Goal: Task Accomplishment & Management: Manage account settings

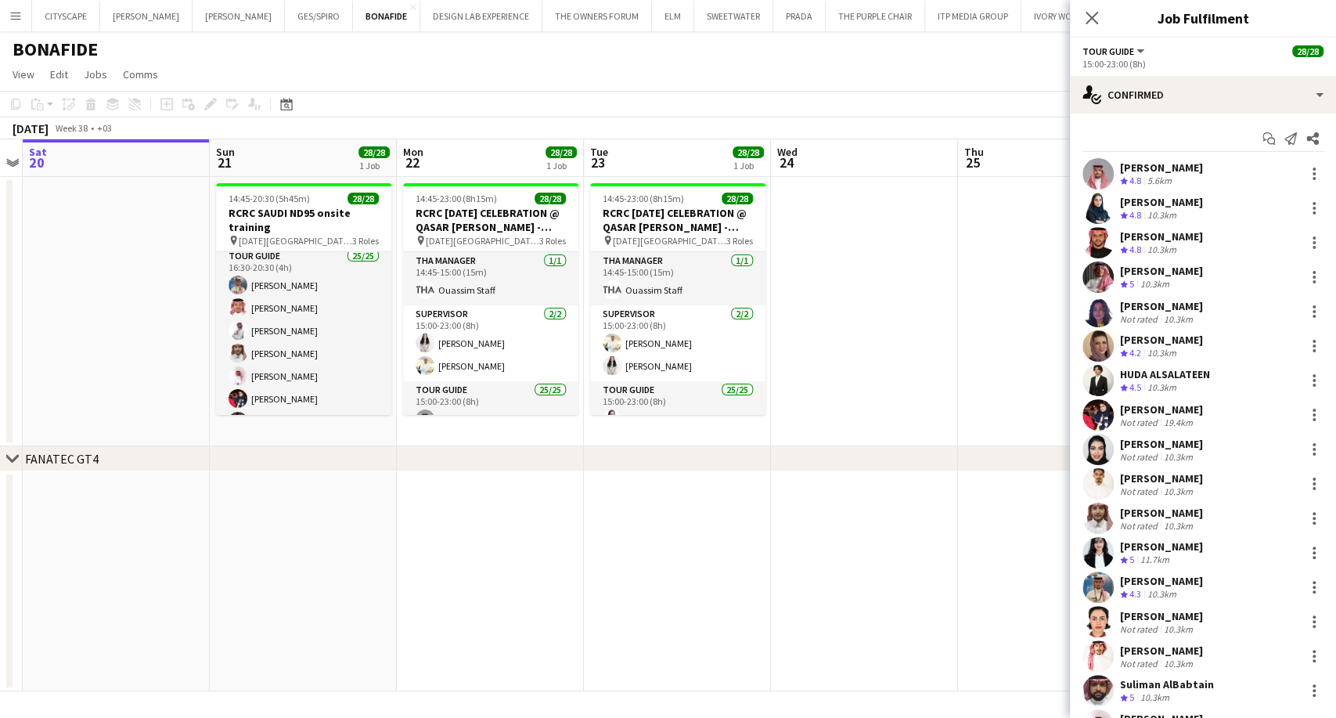
scroll to position [261, 0]
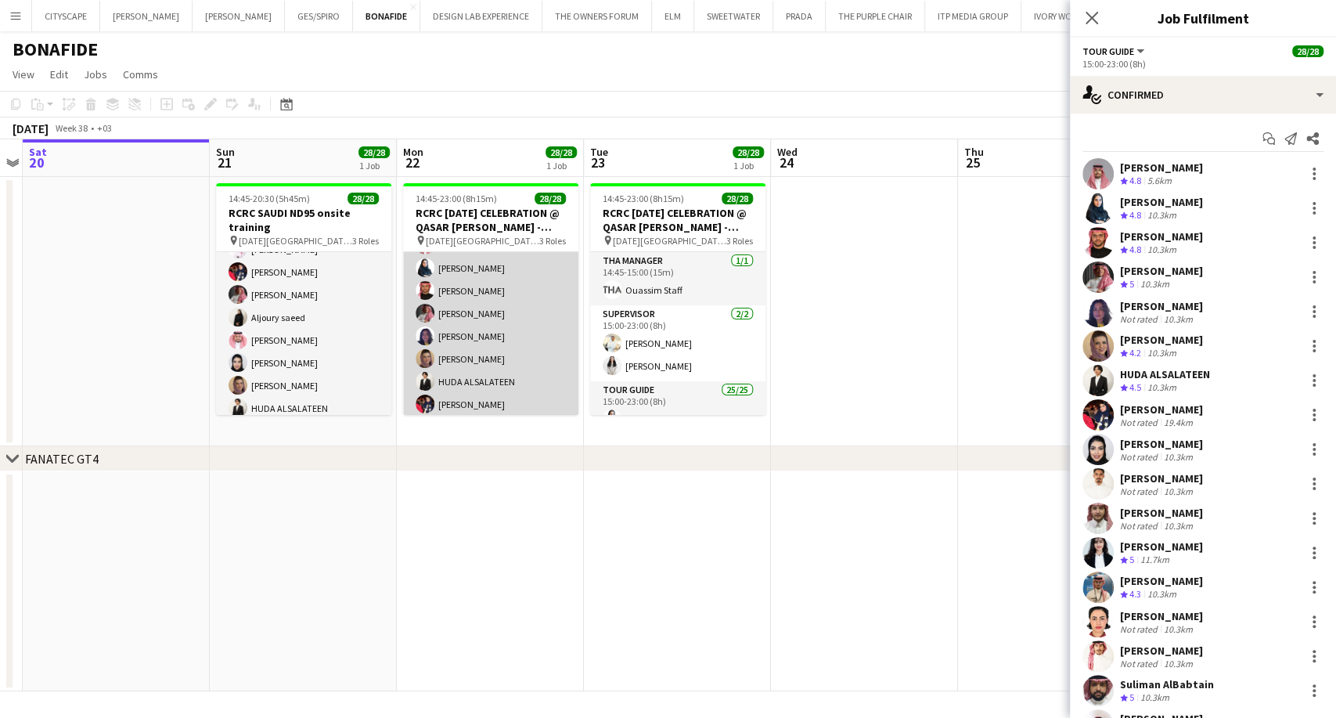
click at [466, 349] on app-card-role "Tour Guide 25/25 15:00-23:00 (8h) [PERSON_NAME] [PERSON_NAME] Turki [PERSON_NAM…" at bounding box center [490, 506] width 175 height 598
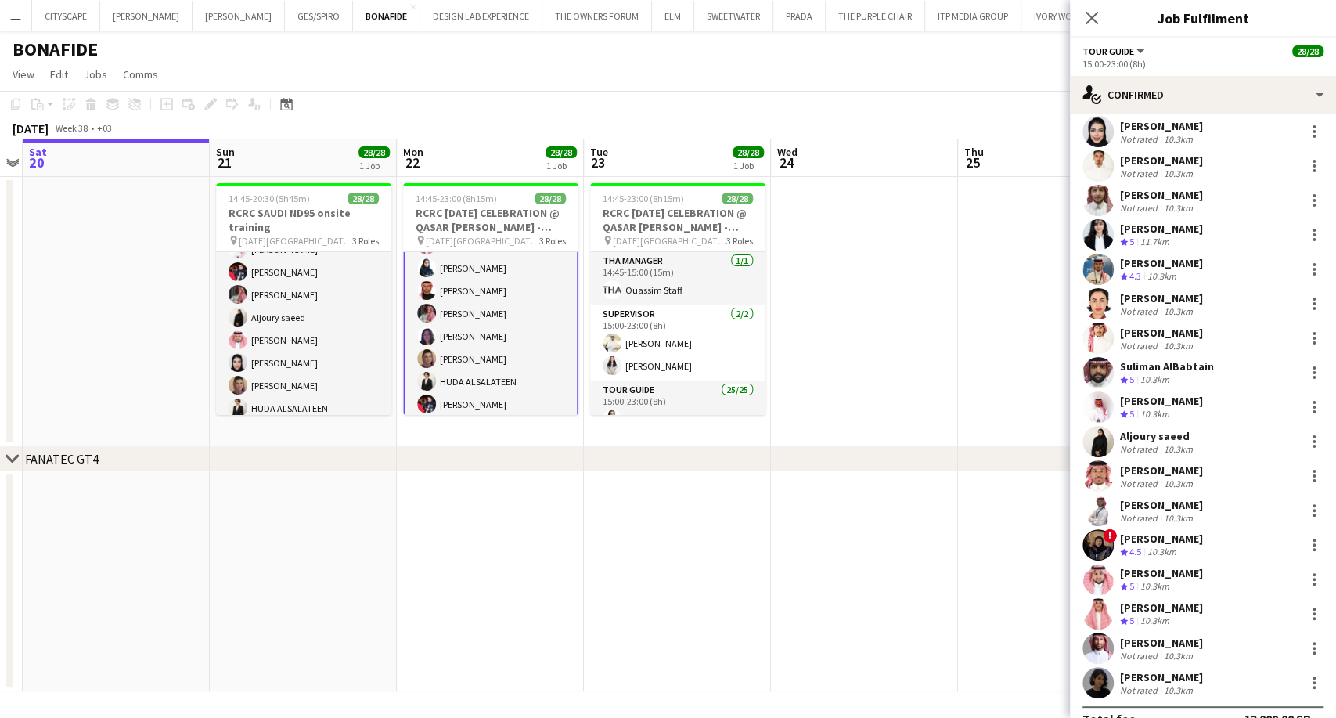
scroll to position [343, 0]
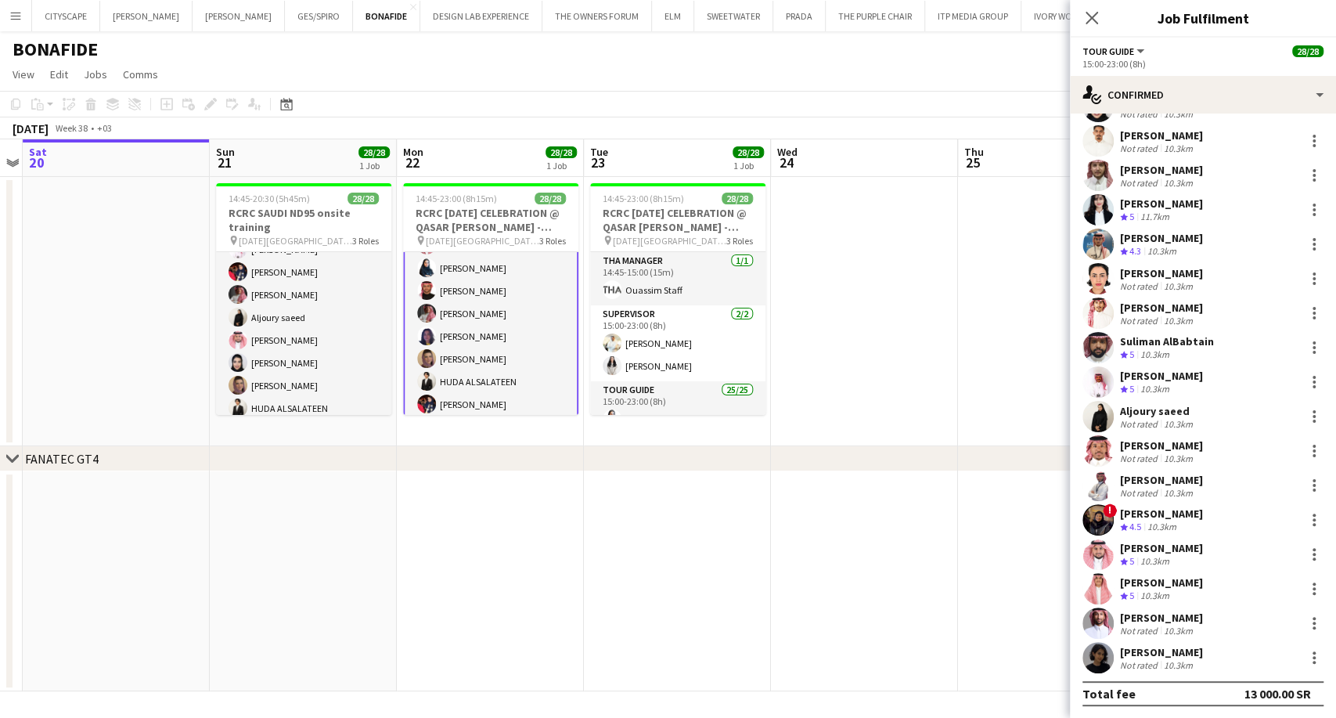
click at [1152, 633] on div "Not rated" at bounding box center [1140, 630] width 41 height 12
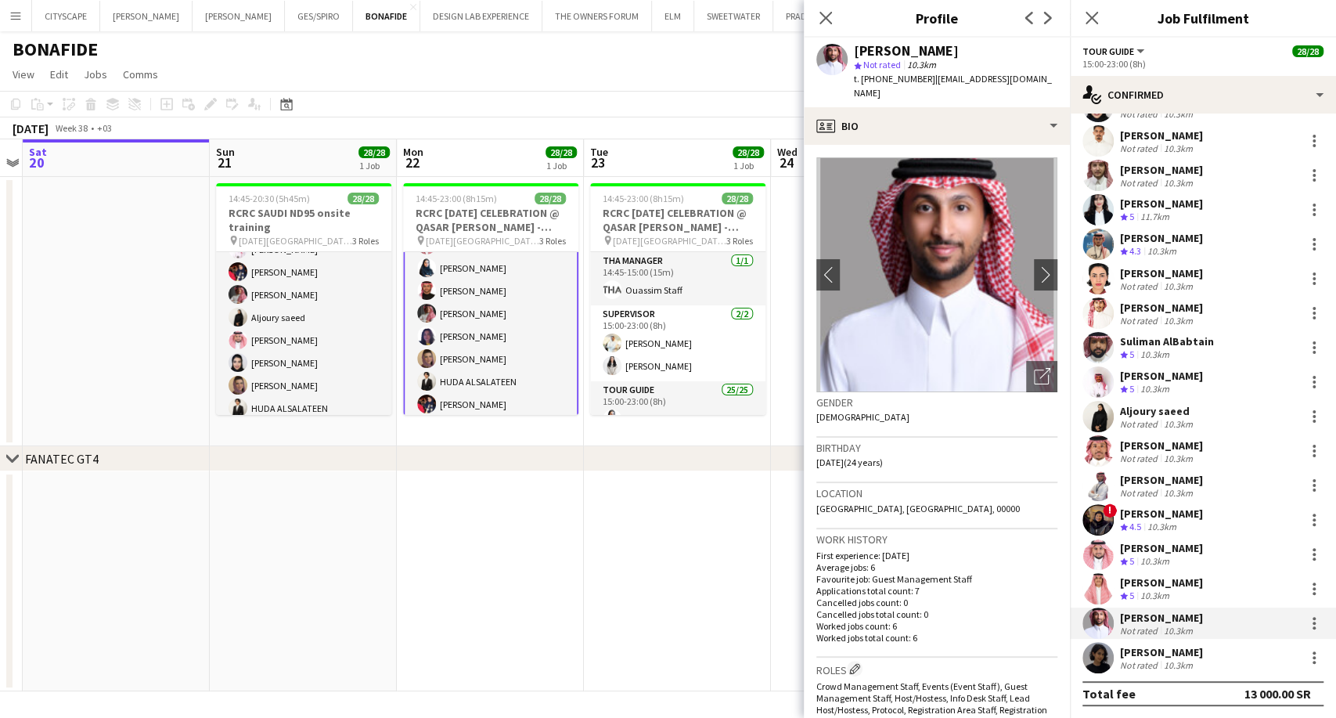
click at [1155, 645] on div "[PERSON_NAME]" at bounding box center [1161, 652] width 83 height 14
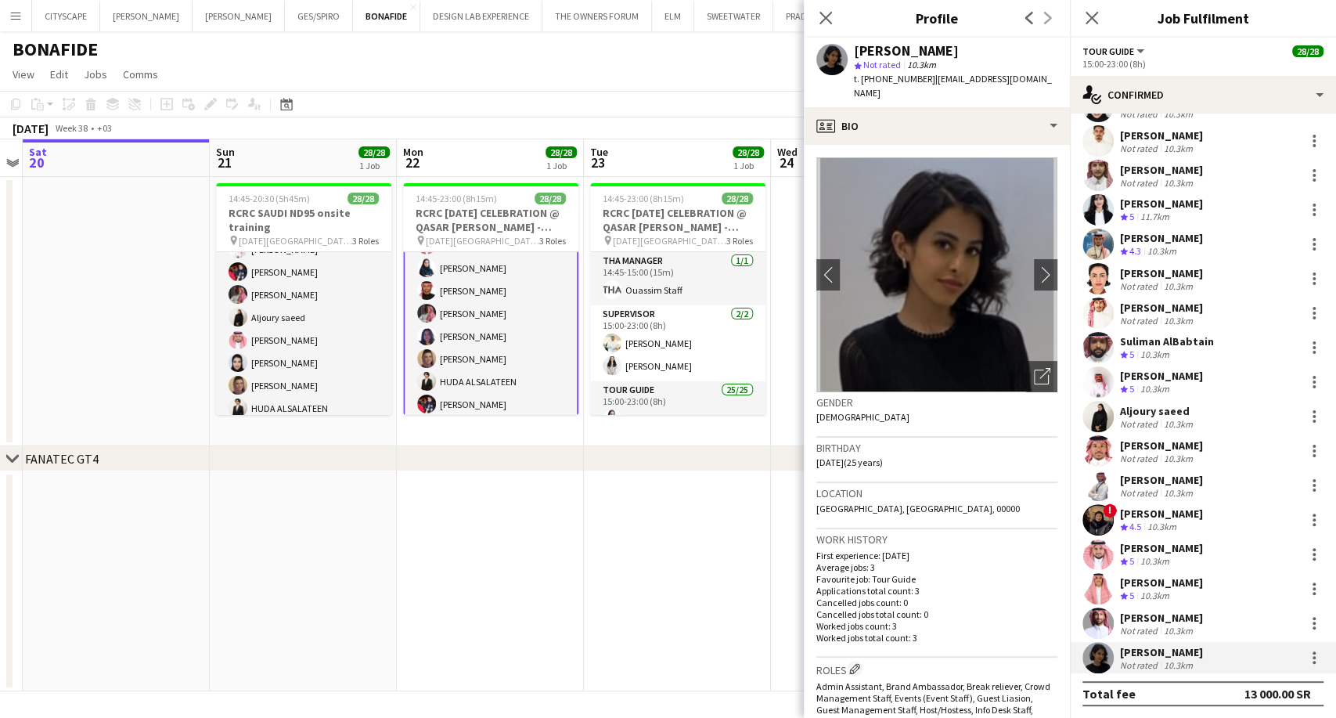
click at [1190, 445] on div "[PERSON_NAME]" at bounding box center [1161, 445] width 83 height 14
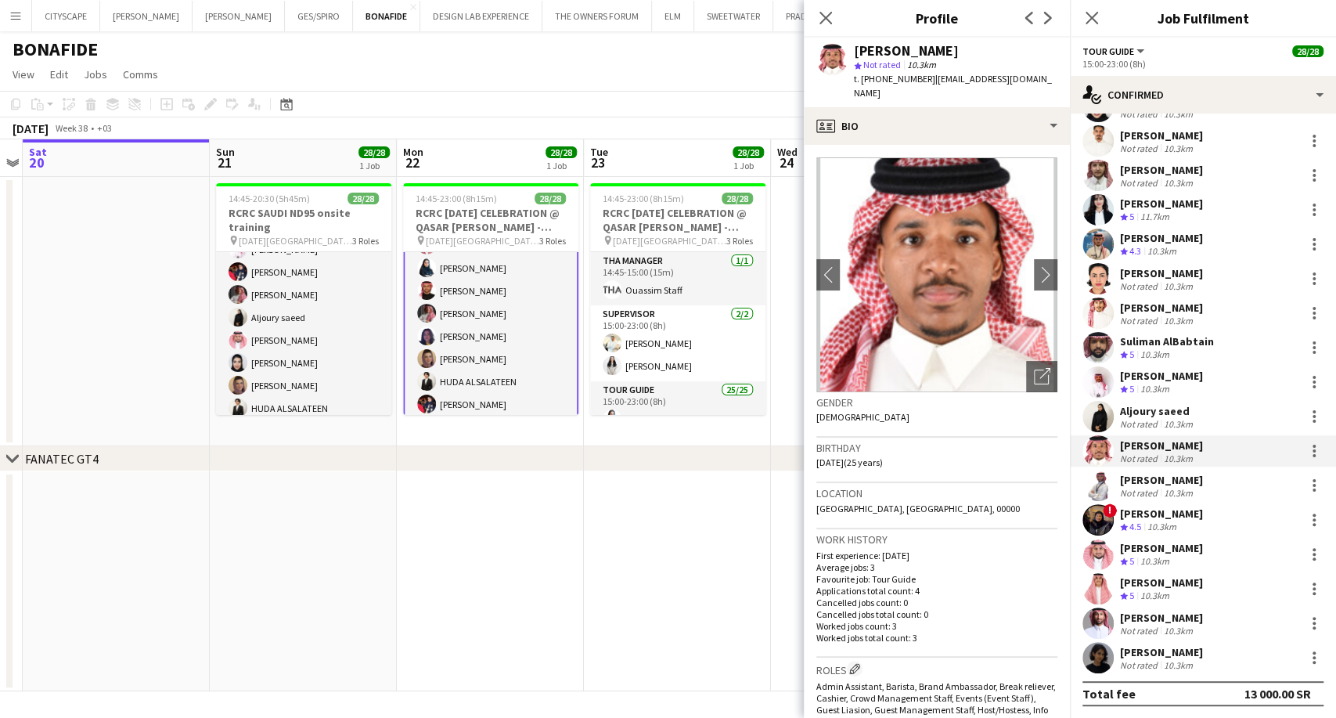
click at [1171, 527] on div "10.3km" at bounding box center [1161, 526] width 35 height 13
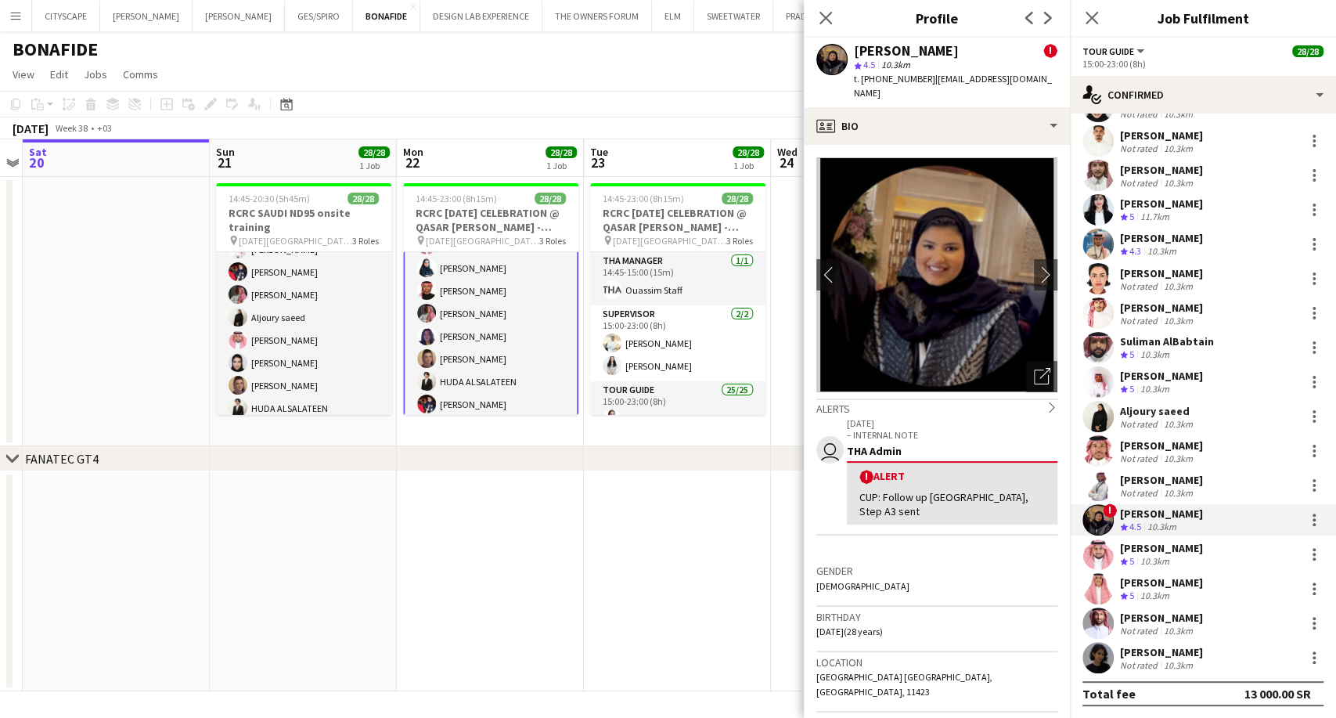
click at [1165, 412] on div "Aljoury saeed" at bounding box center [1158, 411] width 76 height 14
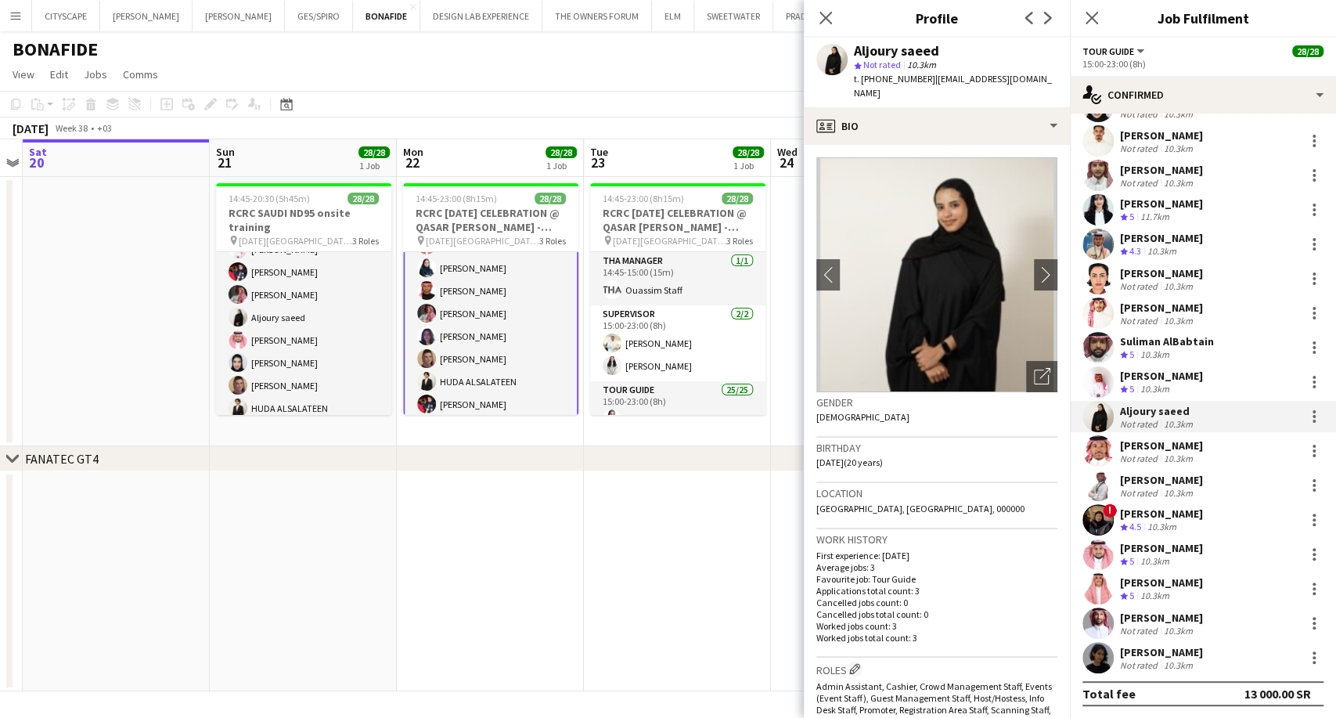
click at [1182, 306] on div "[PERSON_NAME]" at bounding box center [1161, 307] width 83 height 14
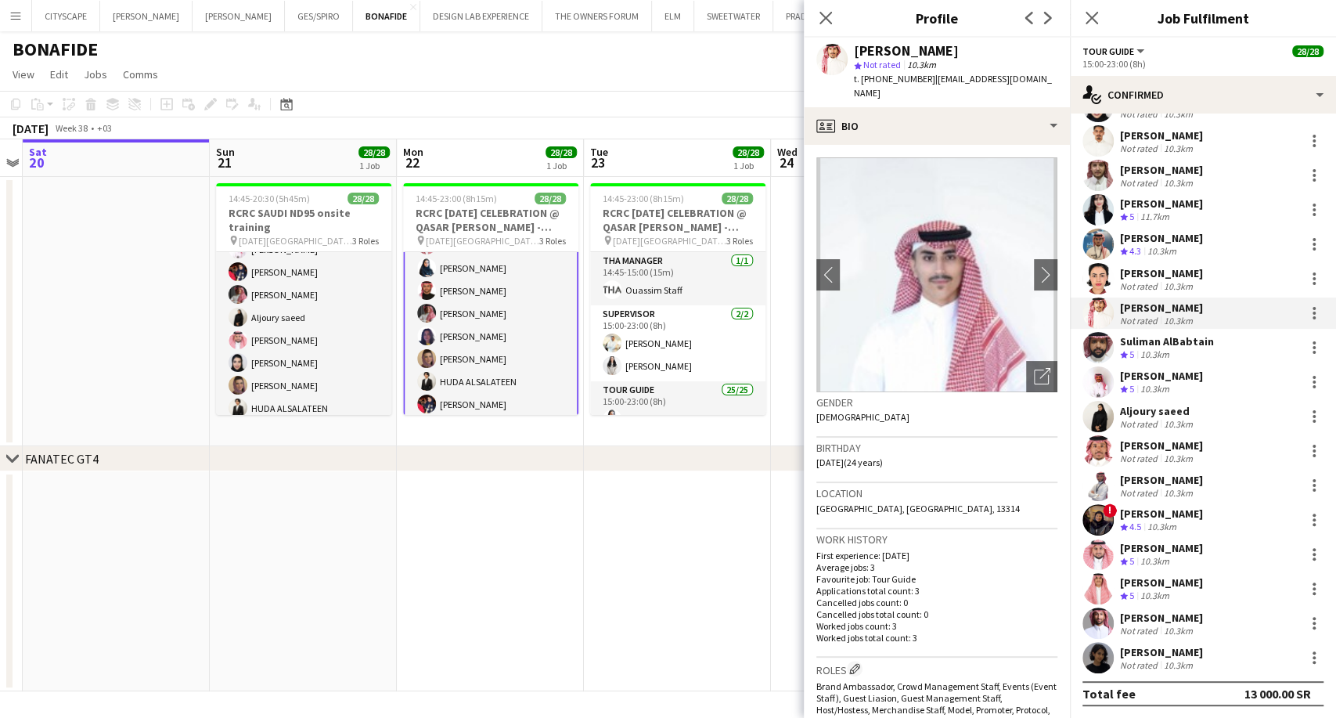
click at [1185, 518] on div "[PERSON_NAME]" at bounding box center [1161, 513] width 83 height 14
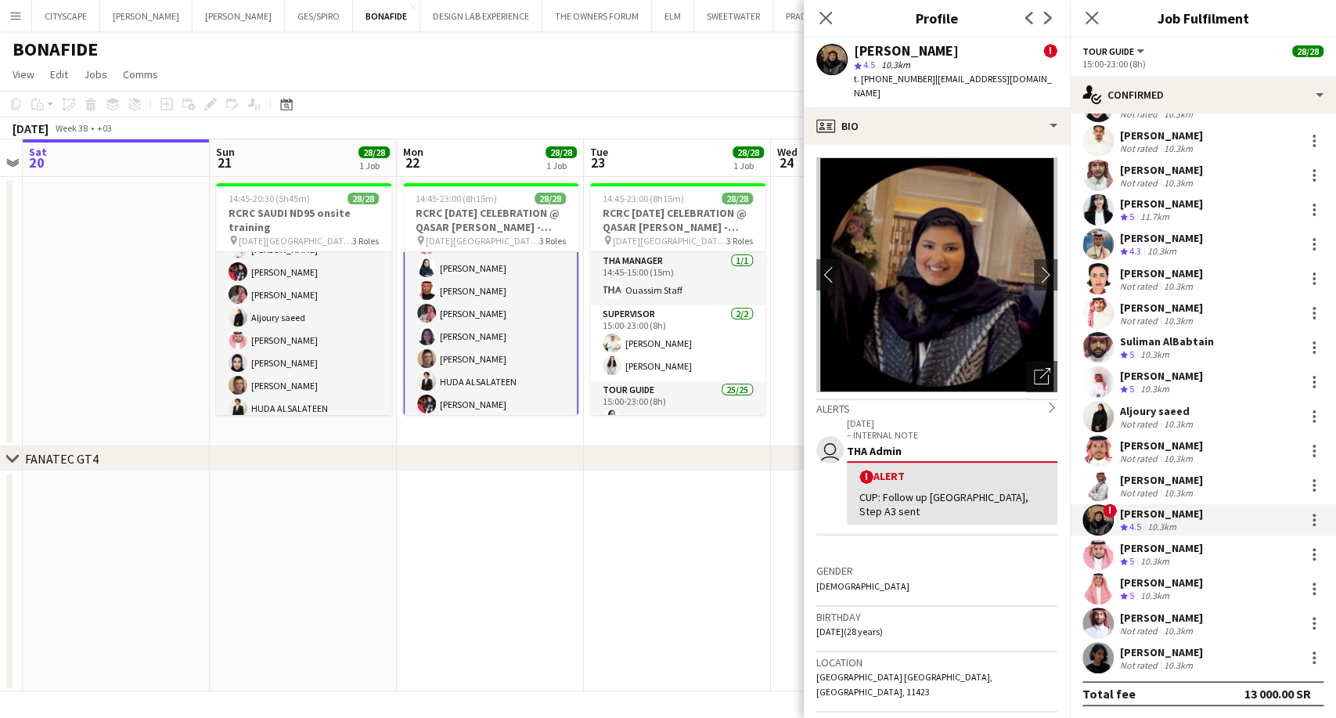
click at [1178, 564] on div "Crew rating 5 10.3km" at bounding box center [1161, 561] width 83 height 13
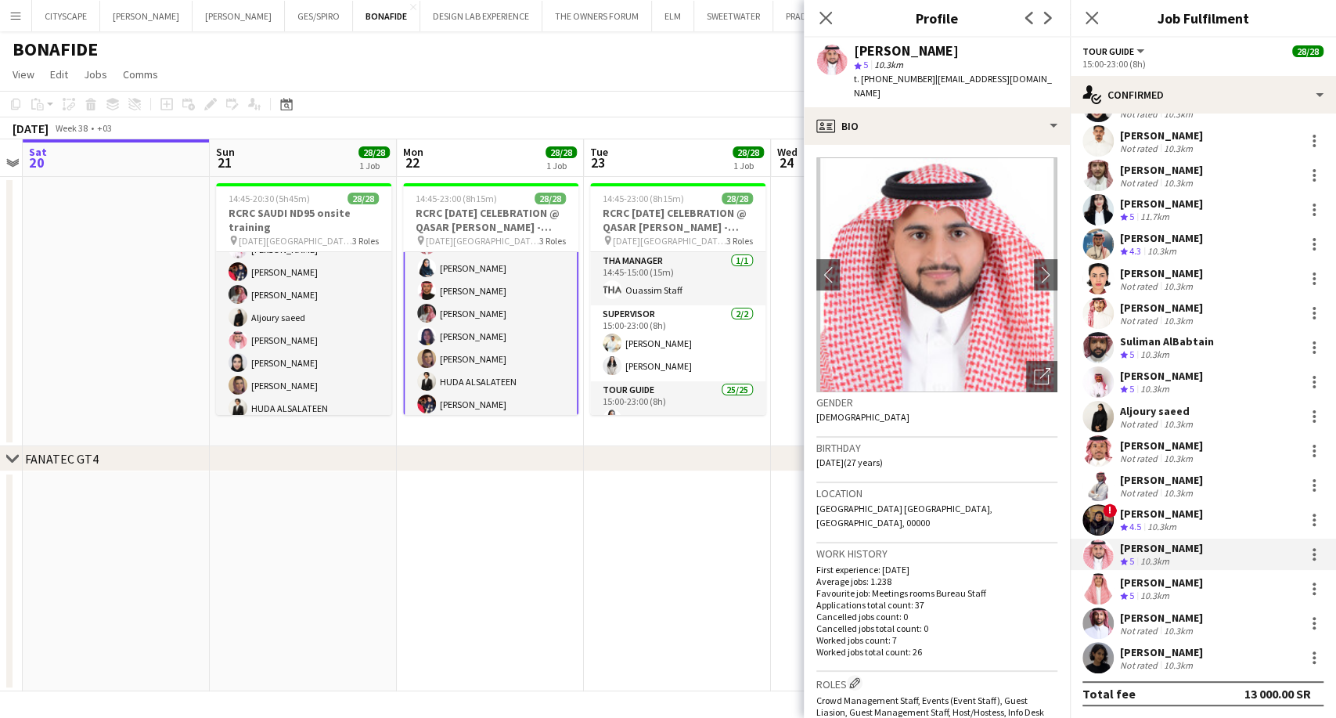
click at [1178, 590] on div "Crew rating 5 10.3km" at bounding box center [1161, 595] width 83 height 13
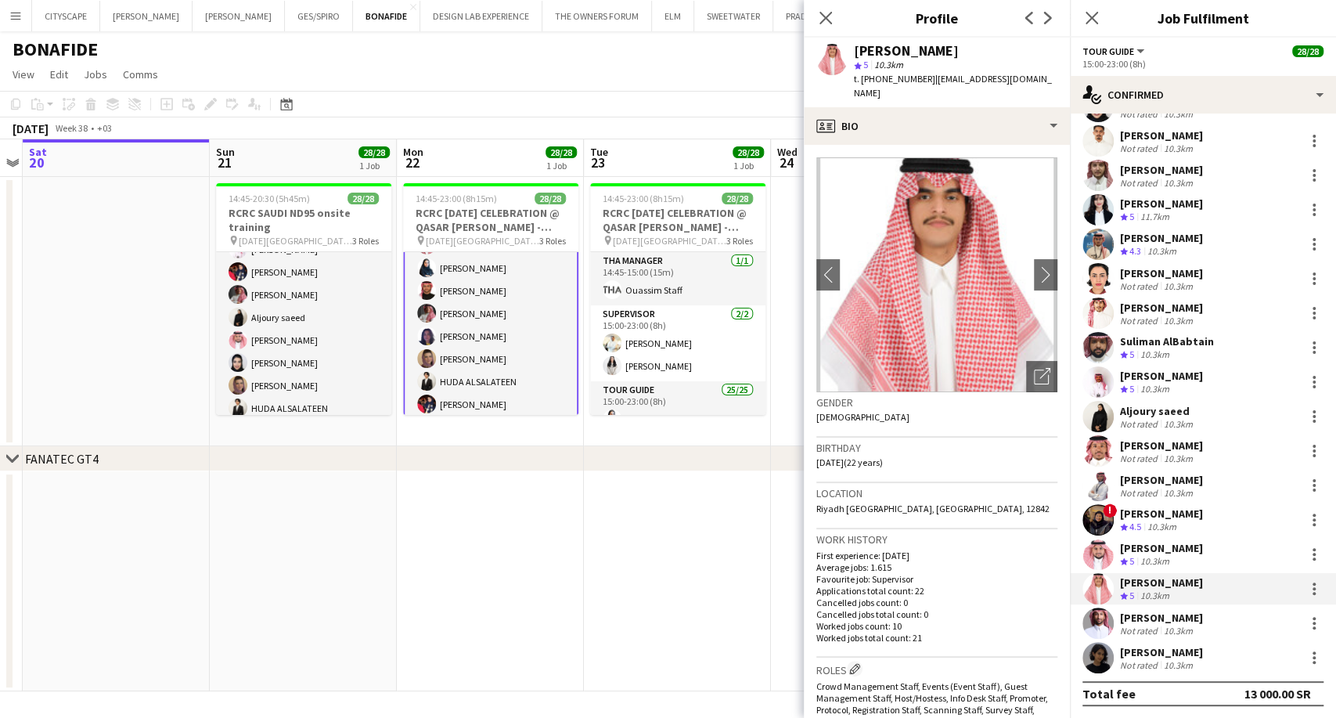
click at [1178, 625] on div "10.3km" at bounding box center [1177, 630] width 35 height 12
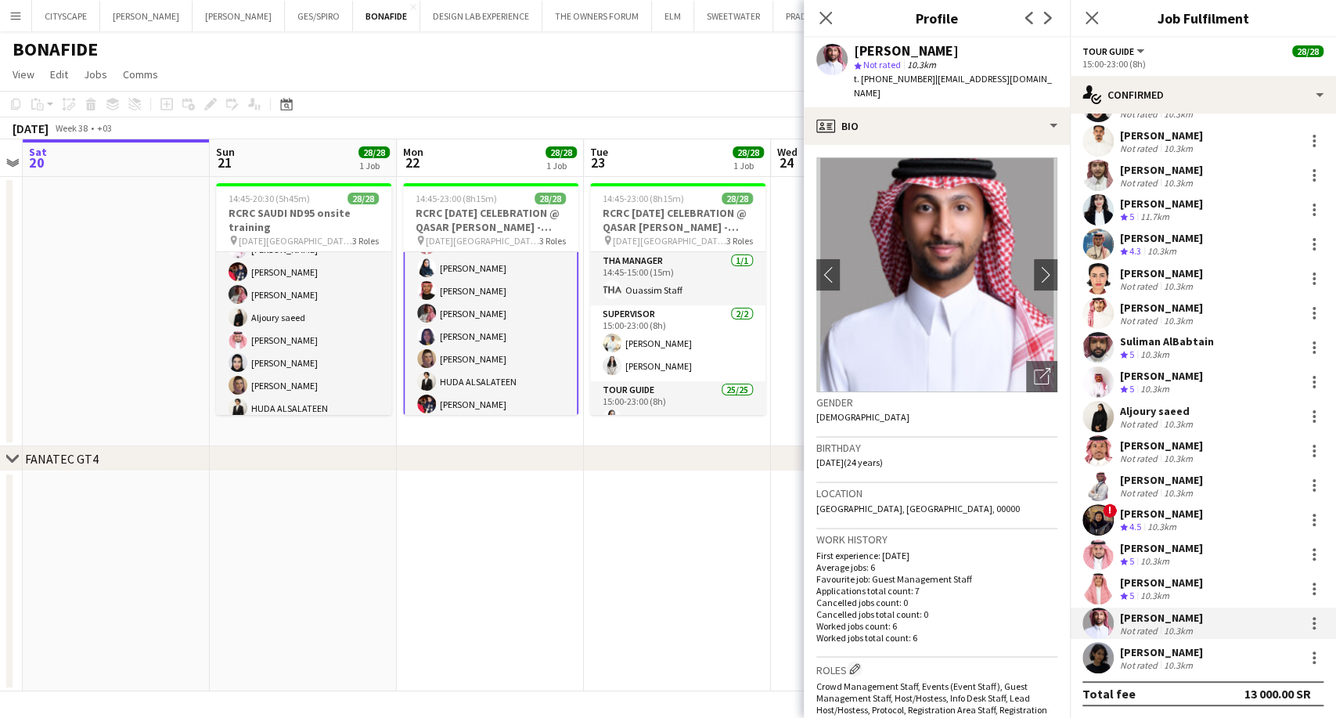
click at [1171, 656] on div "[PERSON_NAME]" at bounding box center [1161, 652] width 83 height 14
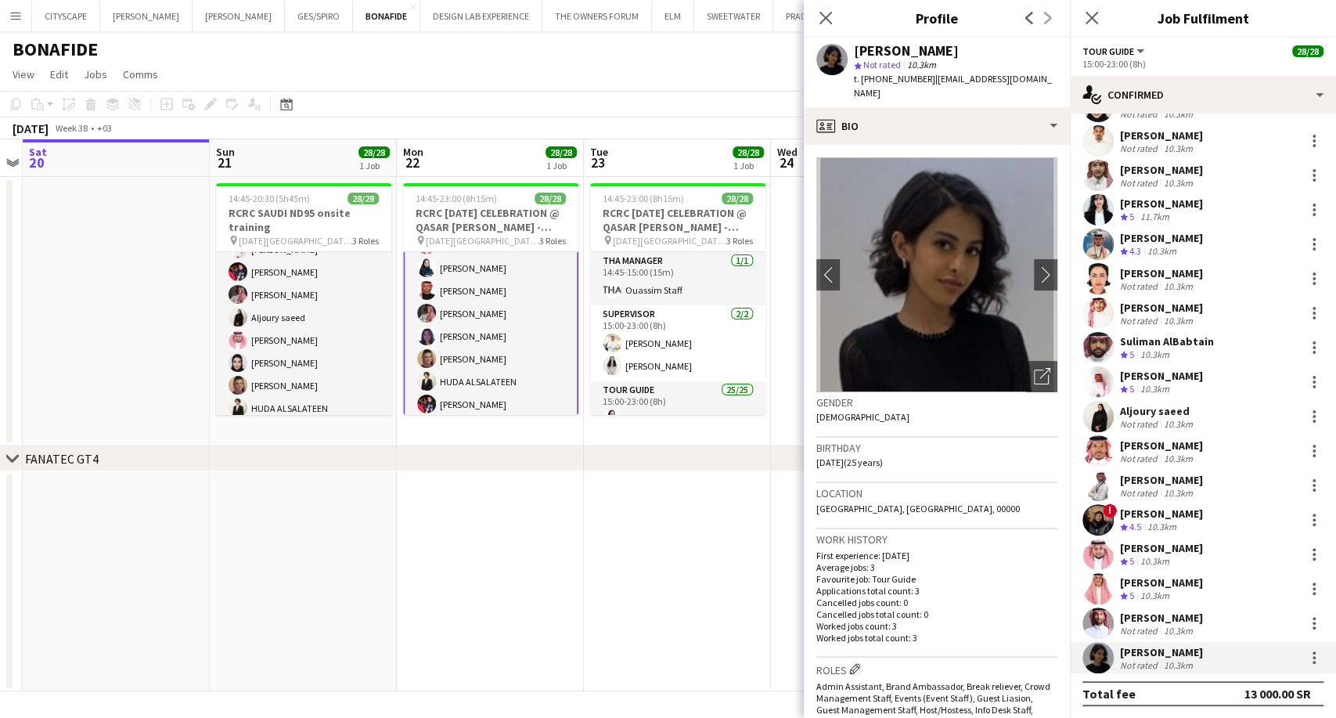
click at [1186, 404] on div "Aljoury saeed" at bounding box center [1158, 411] width 76 height 14
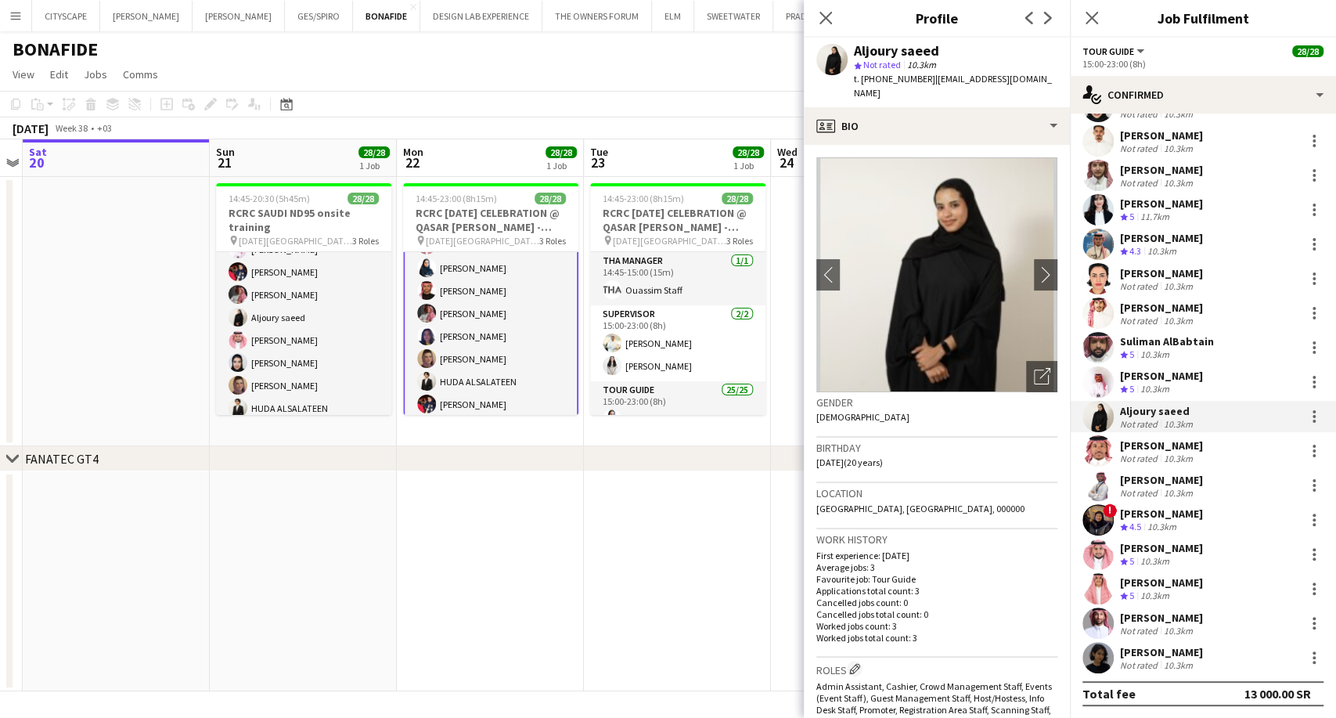
click at [1186, 390] on div "Crew rating 5 10.3km" at bounding box center [1161, 389] width 83 height 13
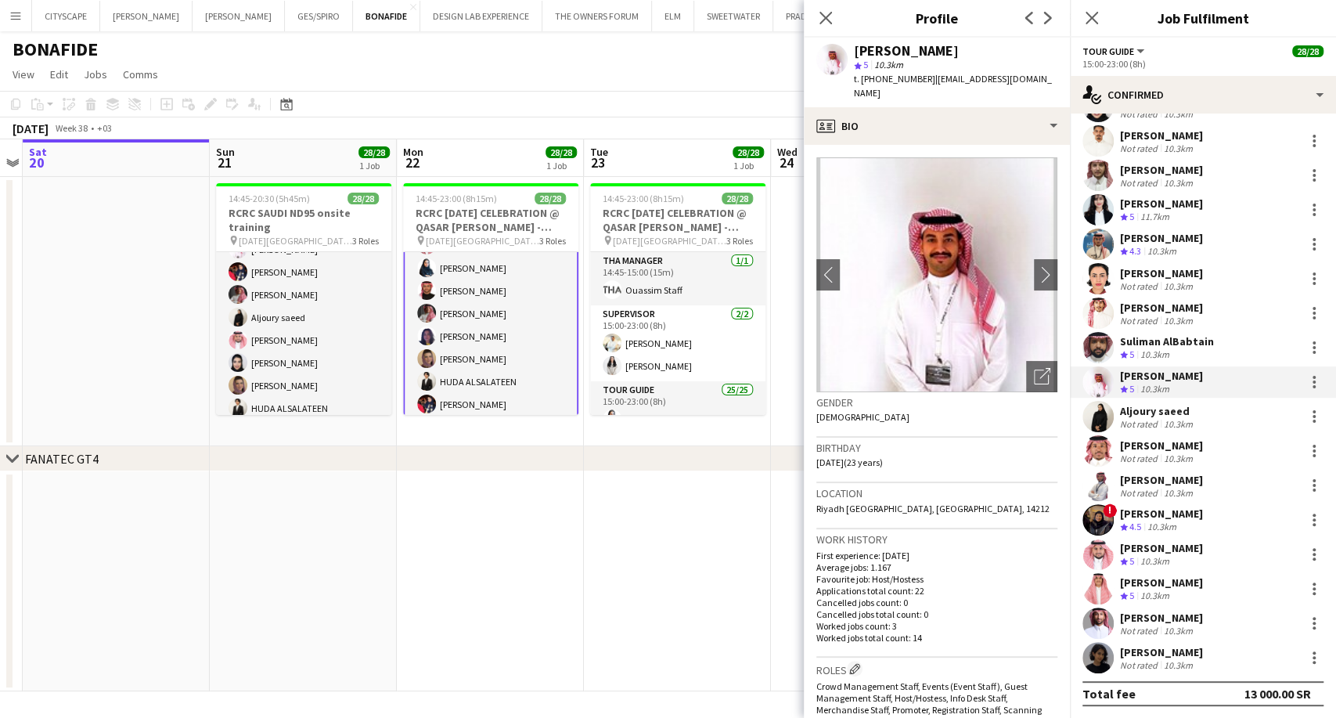
click at [1183, 352] on div "Crew rating 5 10.3km" at bounding box center [1167, 354] width 94 height 13
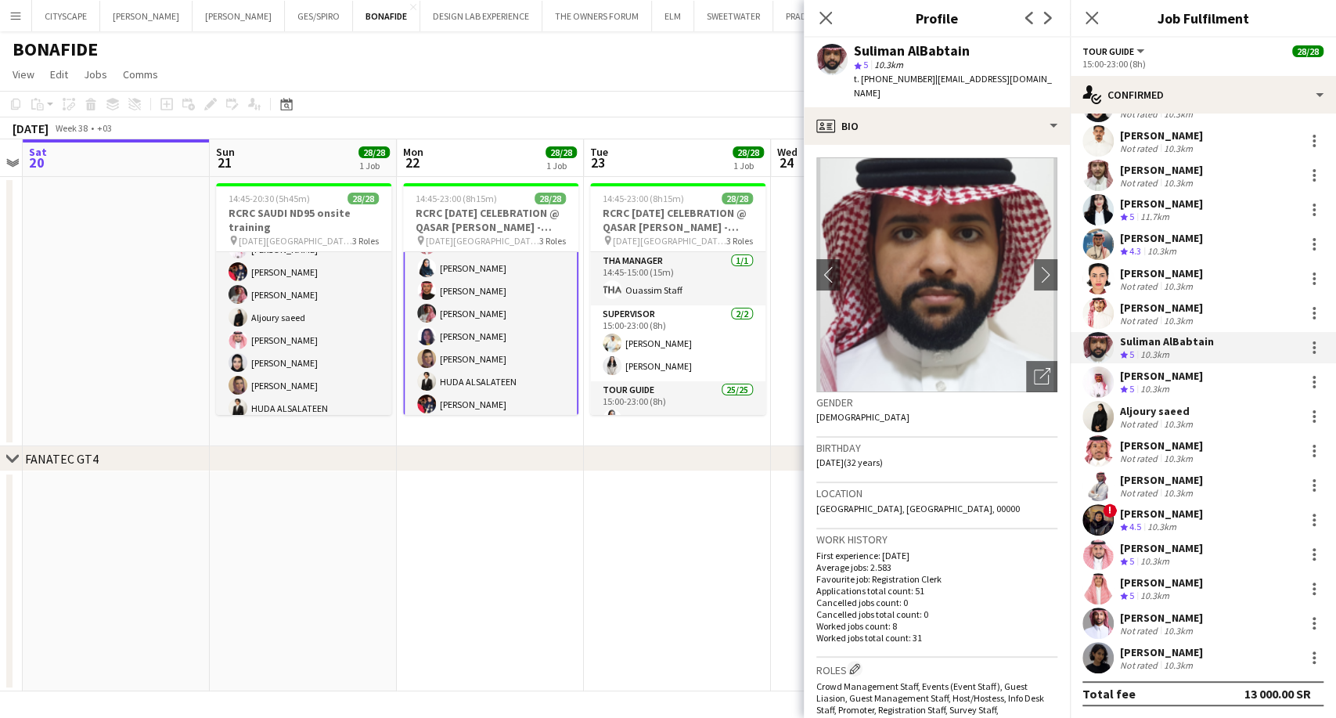
click at [1178, 310] on div "[PERSON_NAME]" at bounding box center [1161, 307] width 83 height 14
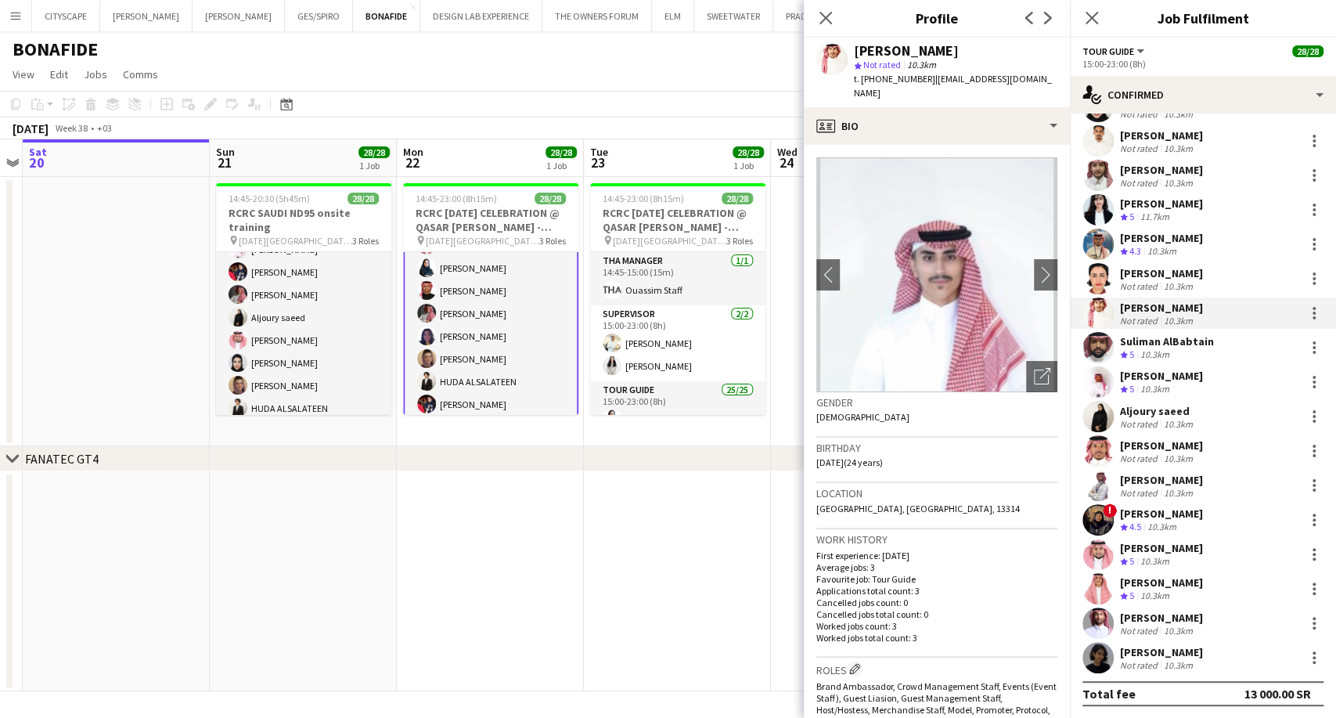
click at [1178, 270] on div "[PERSON_NAME]" at bounding box center [1161, 273] width 83 height 14
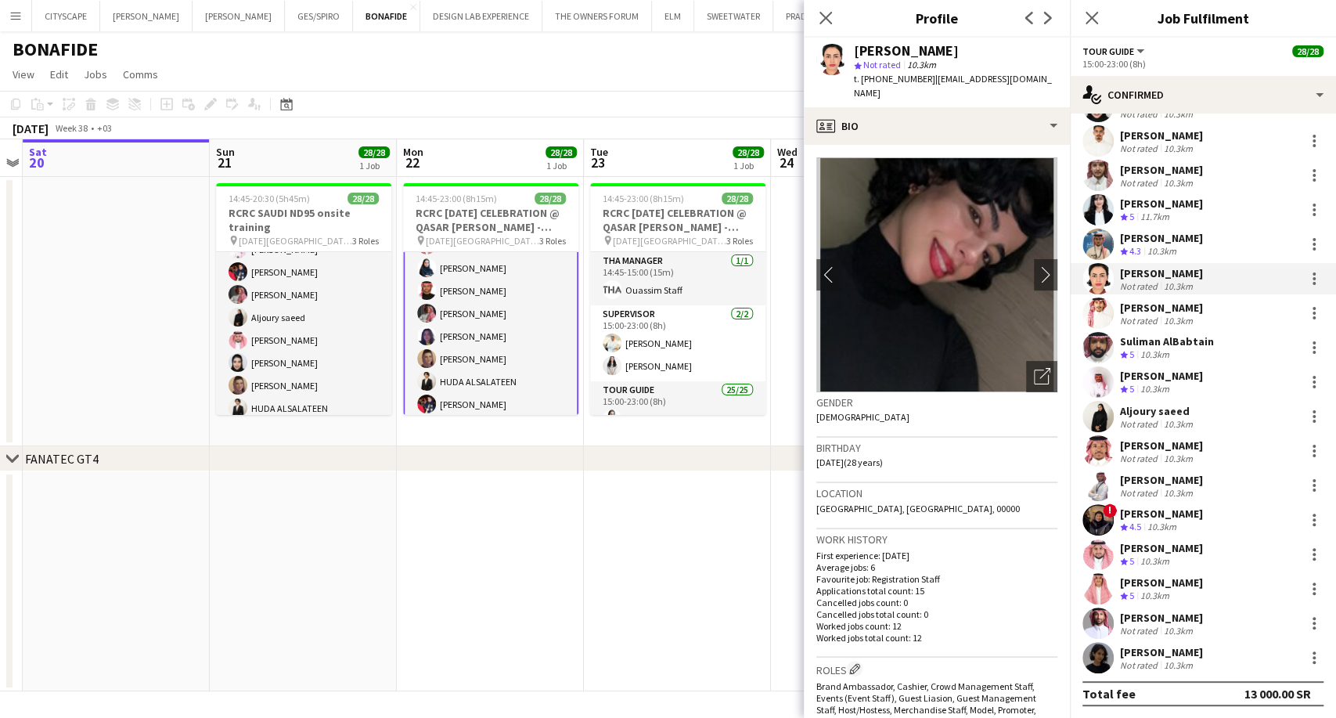
click at [1177, 244] on div "[PERSON_NAME] Crew rating 4.3 10.3km" at bounding box center [1161, 244] width 83 height 27
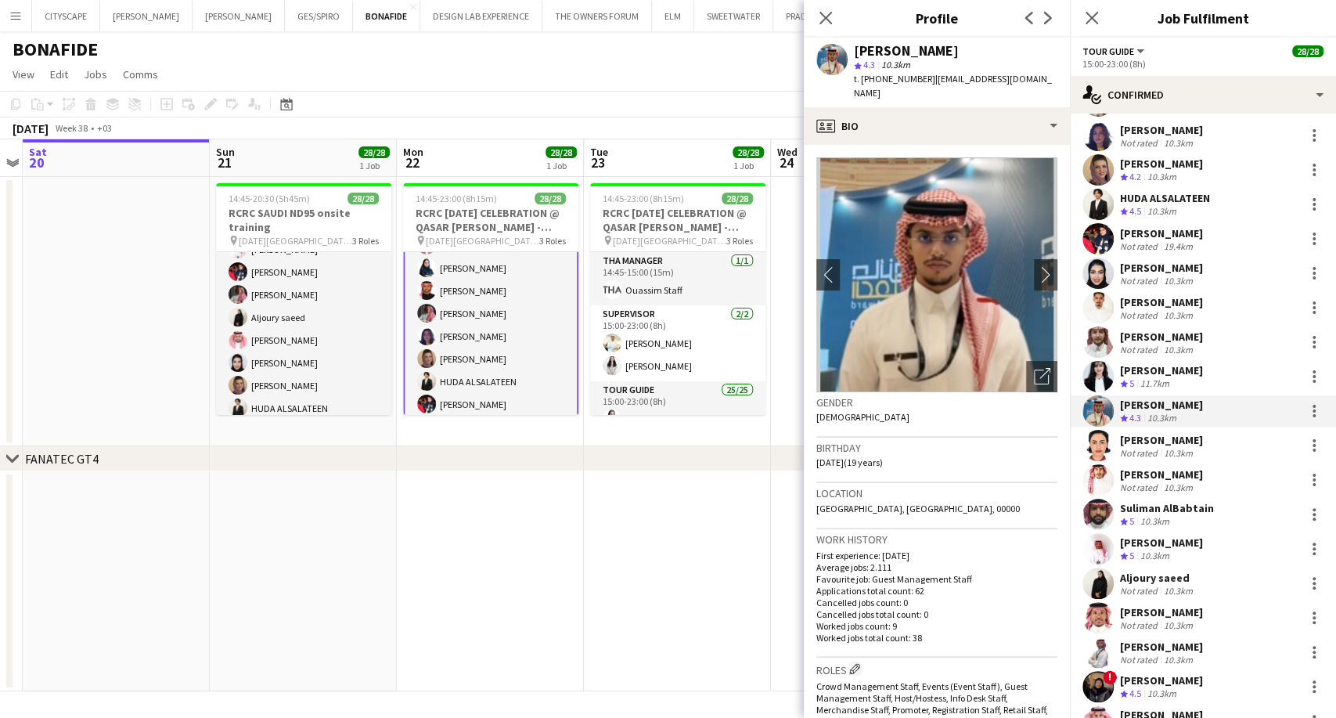
scroll to position [169, 0]
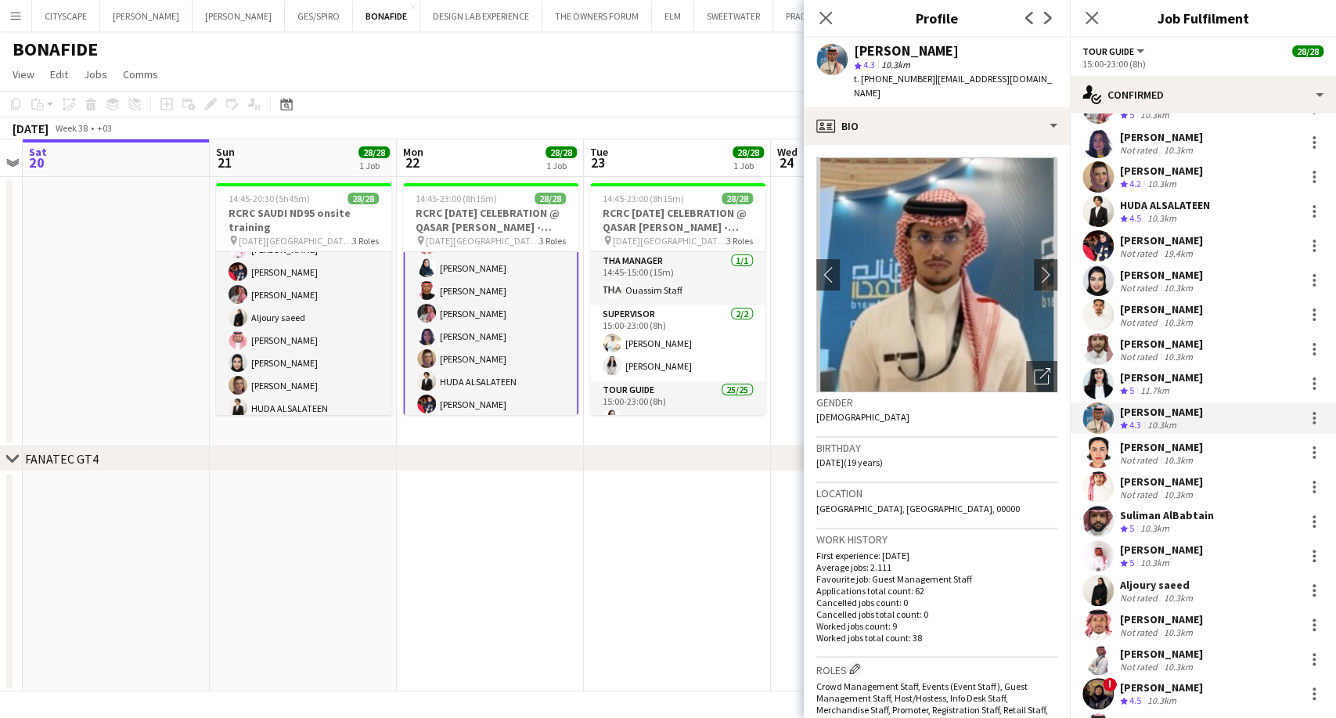
click at [1156, 337] on div "[PERSON_NAME]" at bounding box center [1161, 343] width 83 height 14
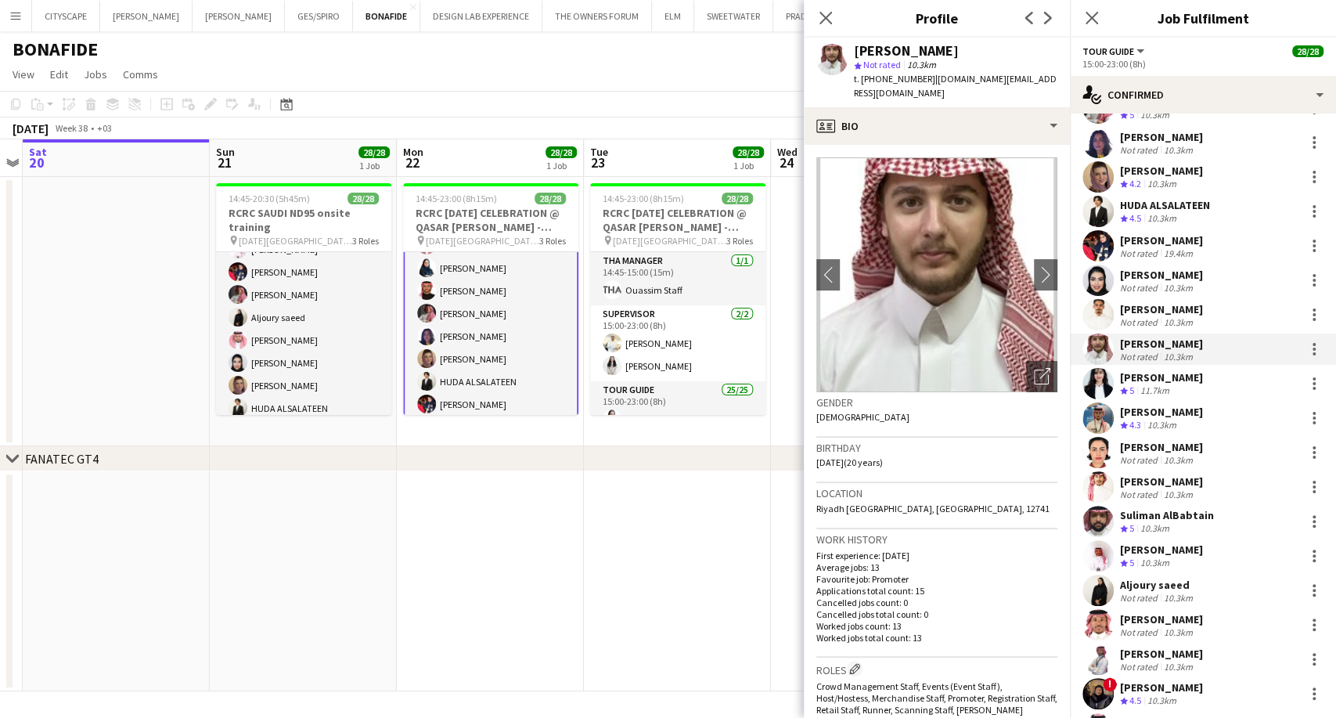
click at [1158, 317] on div "Not rated" at bounding box center [1140, 322] width 41 height 12
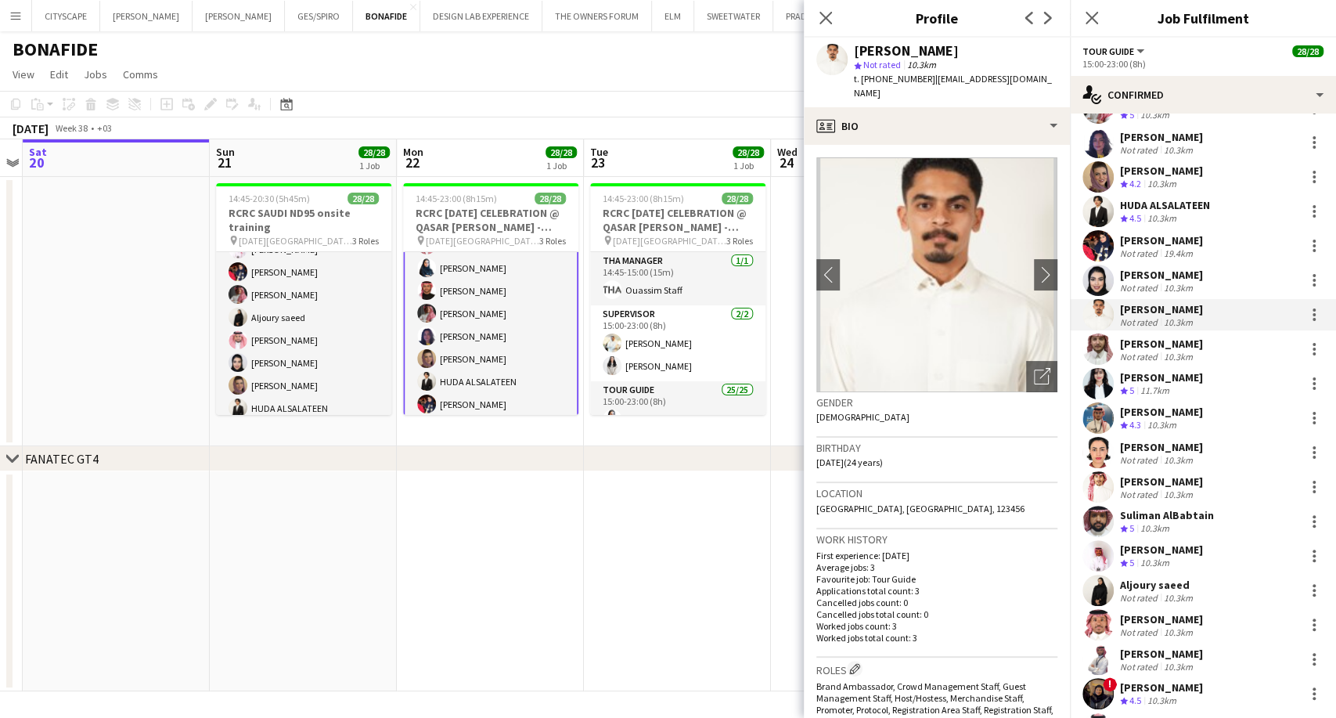
scroll to position [81, 0]
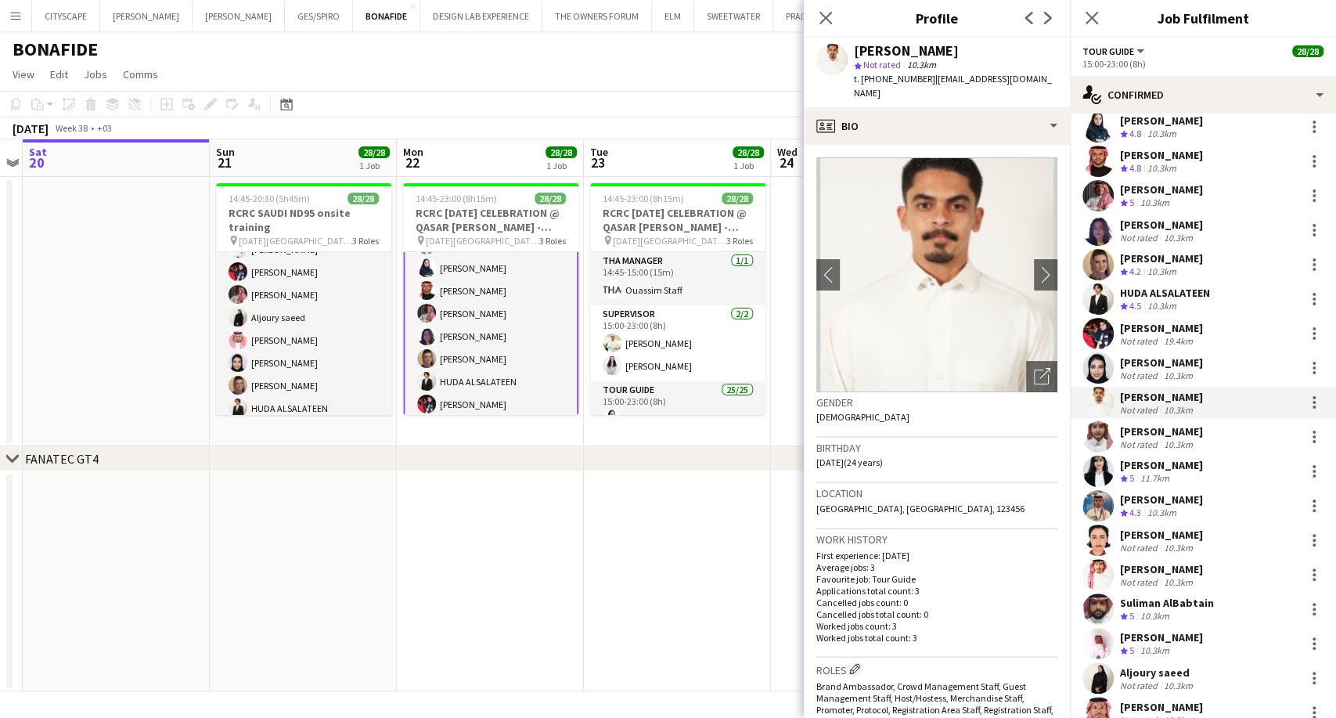
click at [1163, 329] on div "[PERSON_NAME]" at bounding box center [1161, 328] width 83 height 14
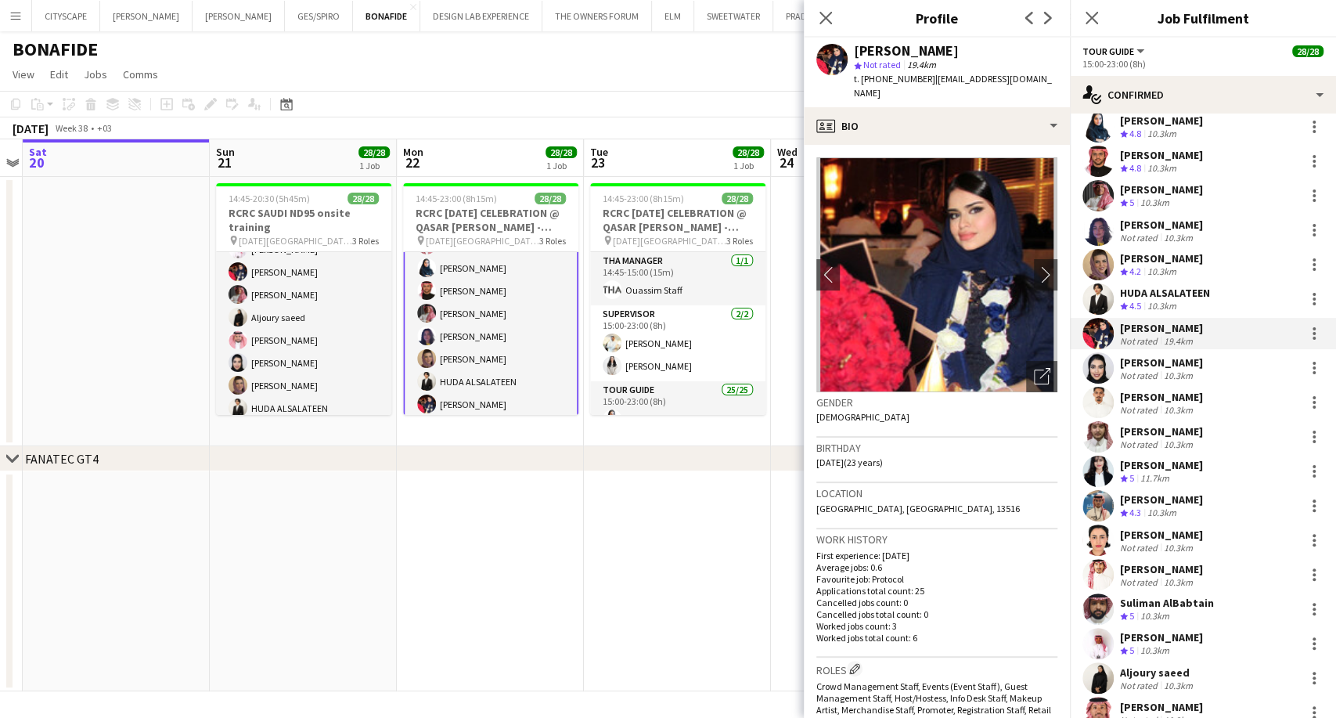
click at [1146, 257] on div "[PERSON_NAME]" at bounding box center [1161, 258] width 83 height 14
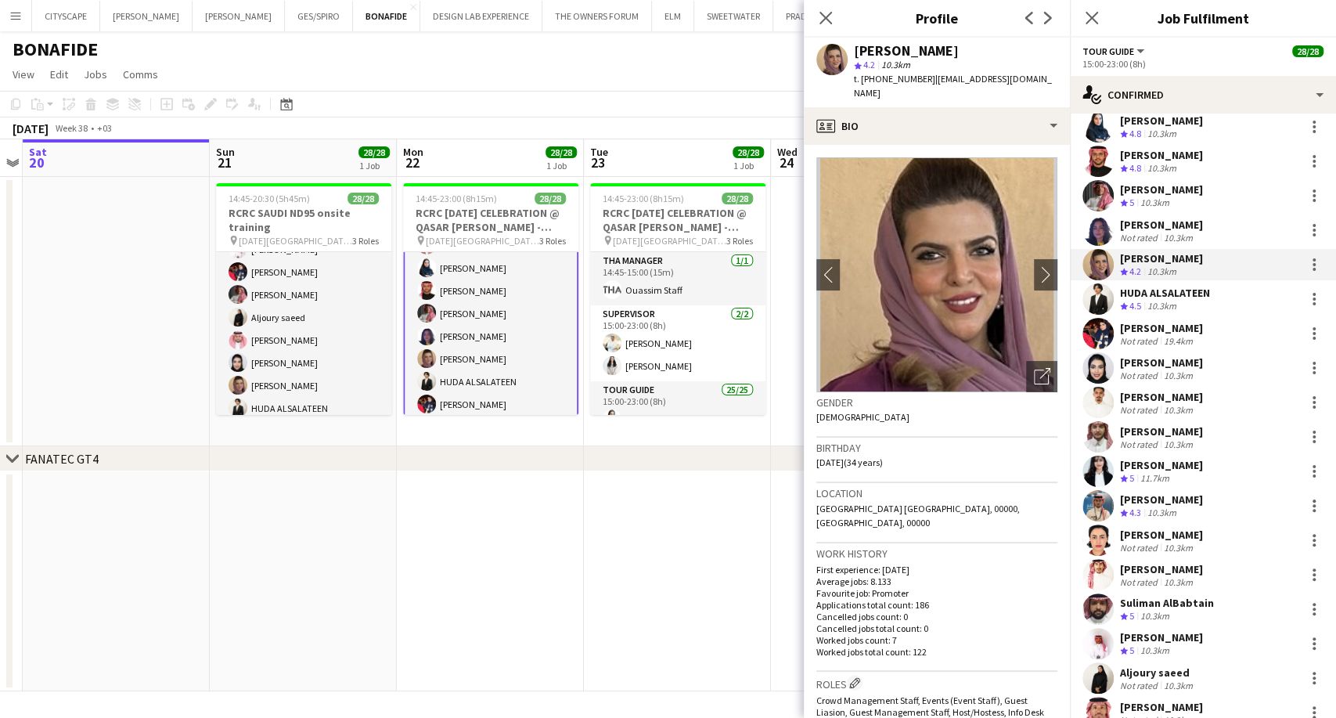
click at [1157, 227] on div "[PERSON_NAME]" at bounding box center [1161, 225] width 83 height 14
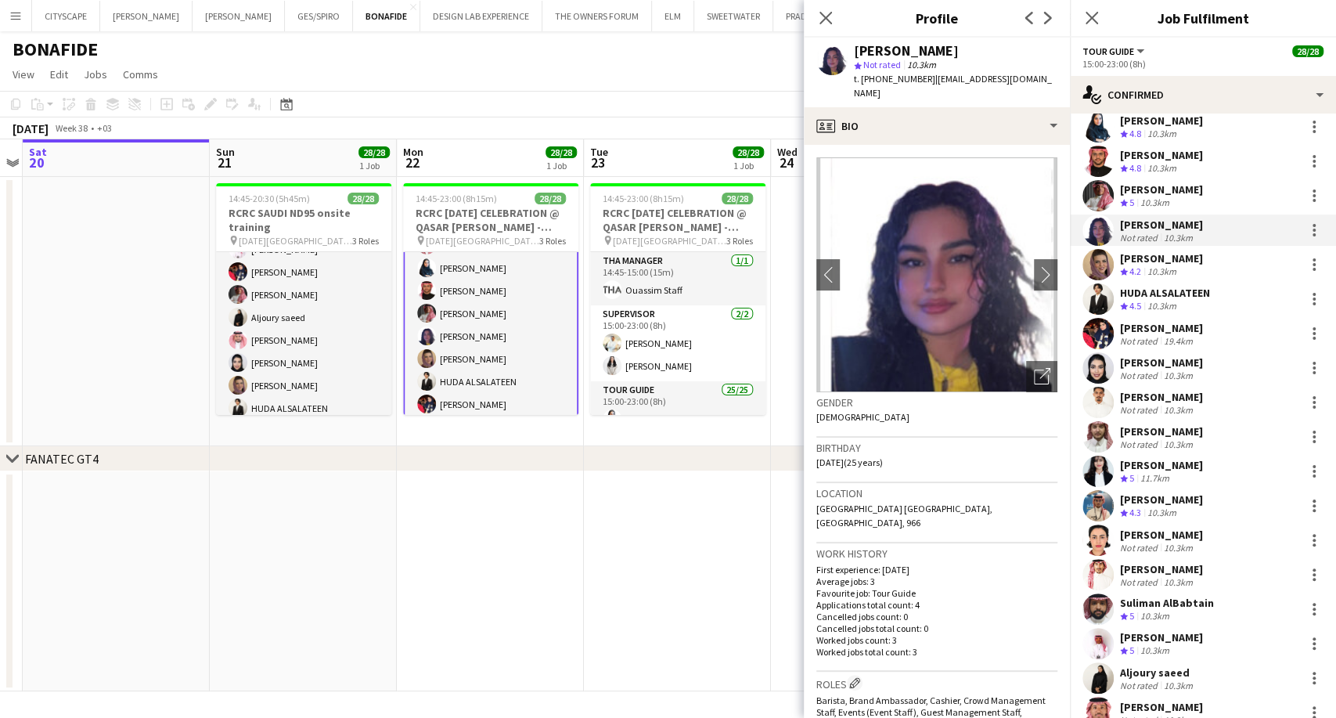
click at [1161, 202] on div "10.3km" at bounding box center [1154, 202] width 35 height 13
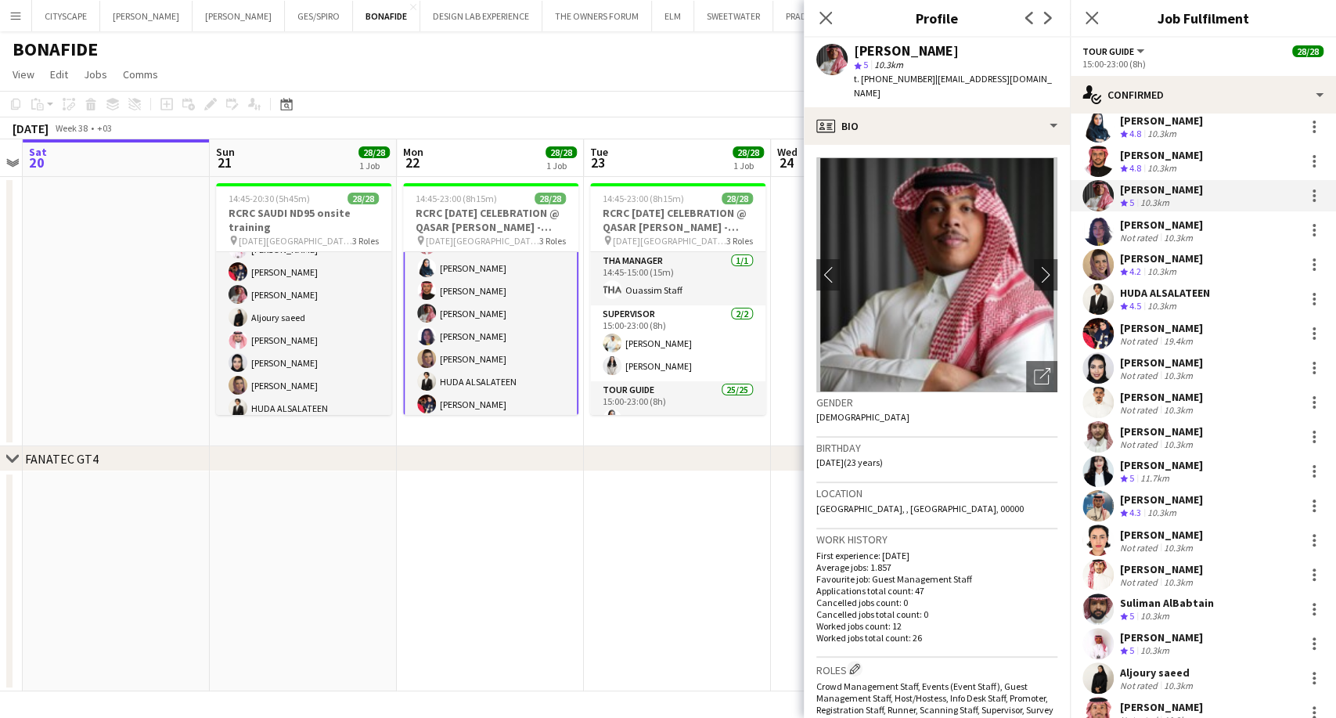
click at [1168, 148] on div "[PERSON_NAME]" at bounding box center [1161, 155] width 83 height 14
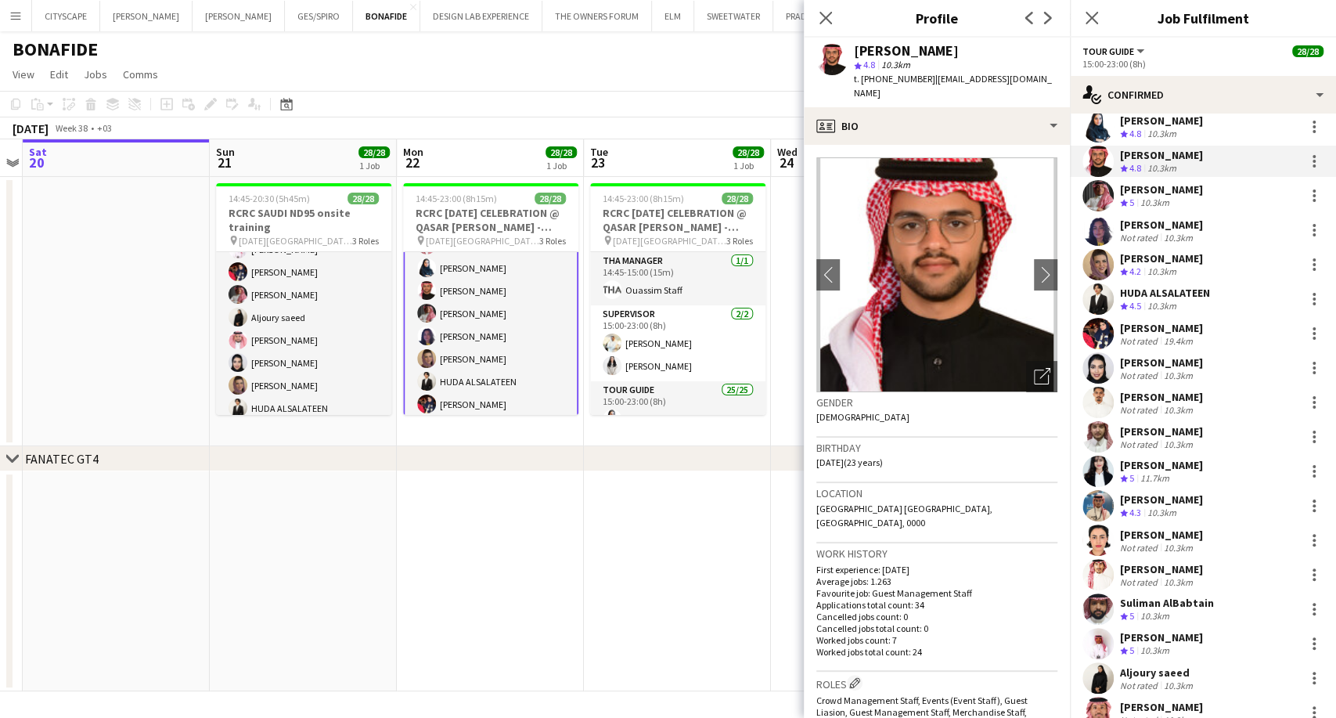
scroll to position [0, 0]
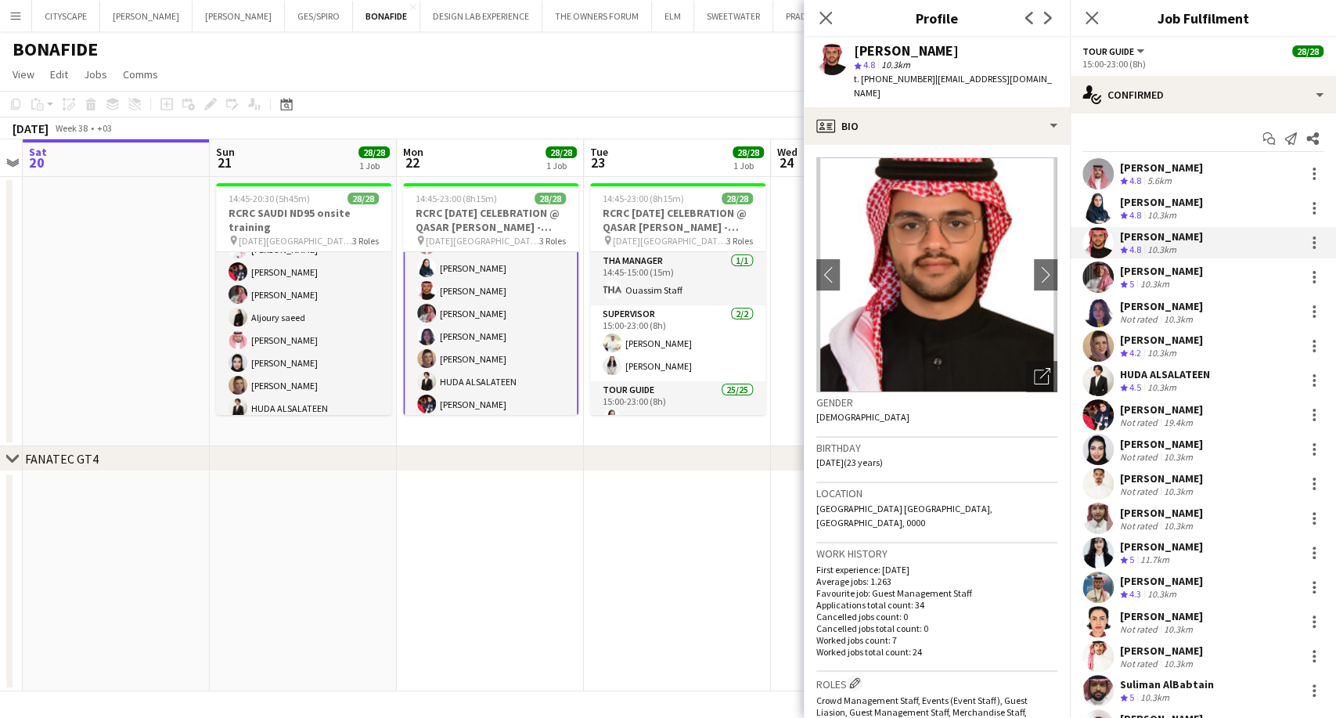
click at [1177, 315] on div "10.3km" at bounding box center [1177, 319] width 35 height 12
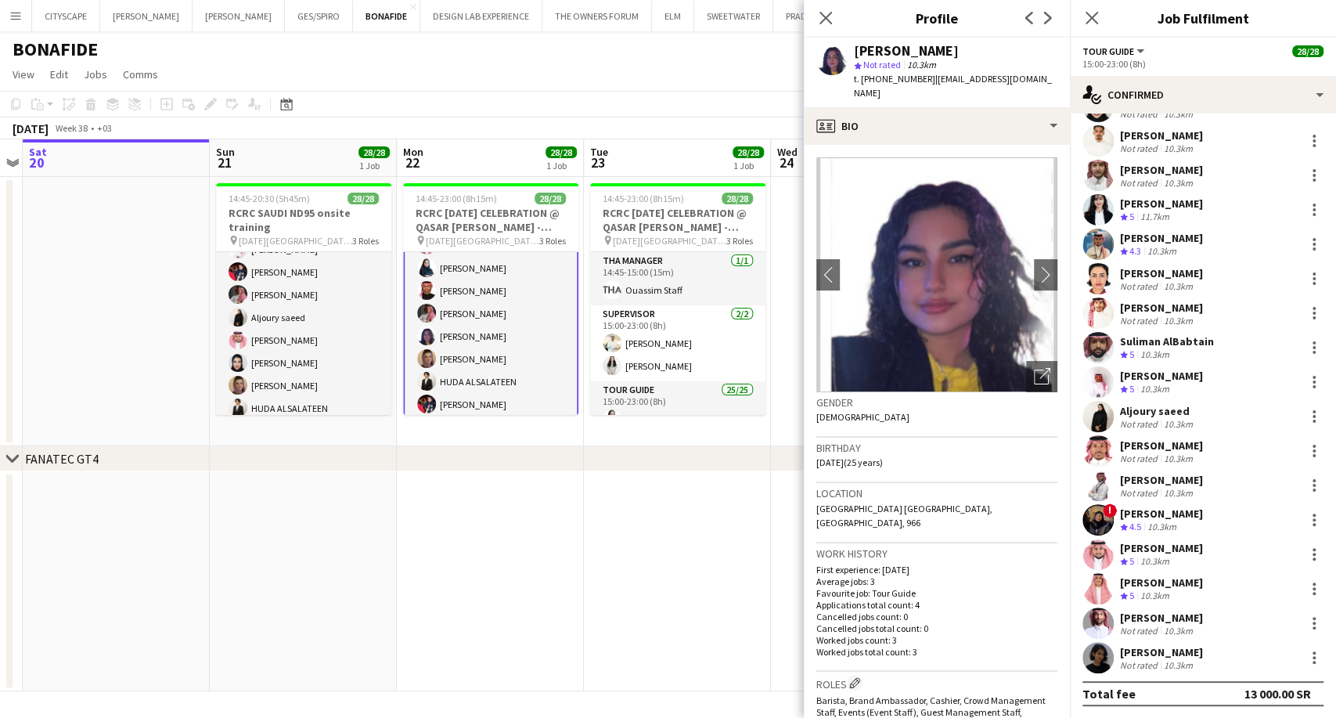
scroll to position [256, 0]
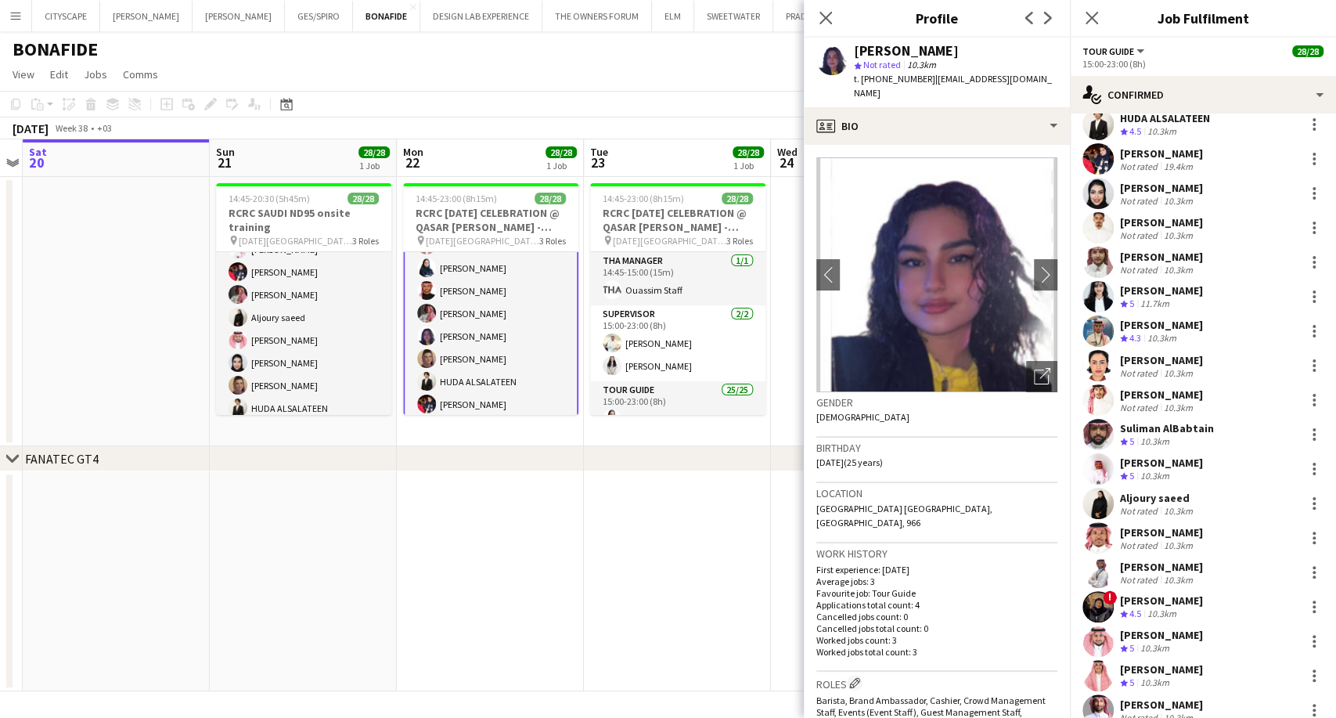
click at [1157, 440] on div "10.3km" at bounding box center [1154, 441] width 35 height 13
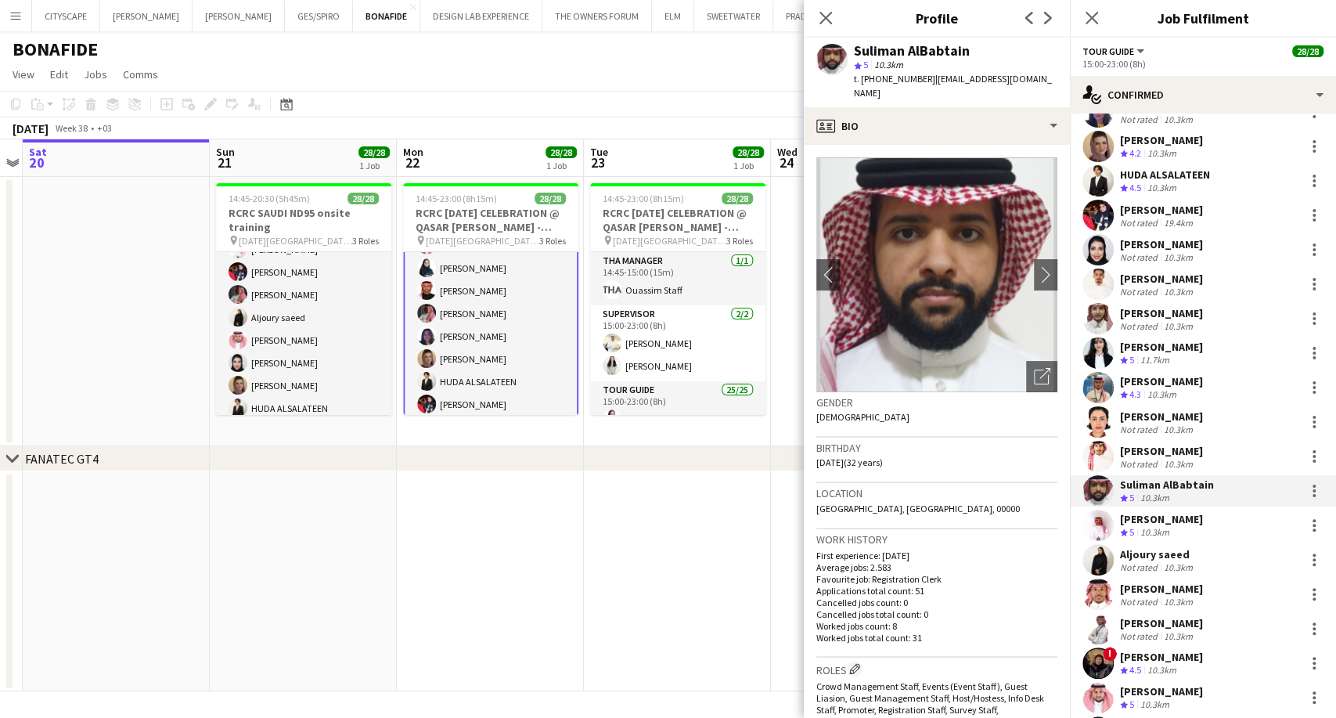
scroll to position [169, 0]
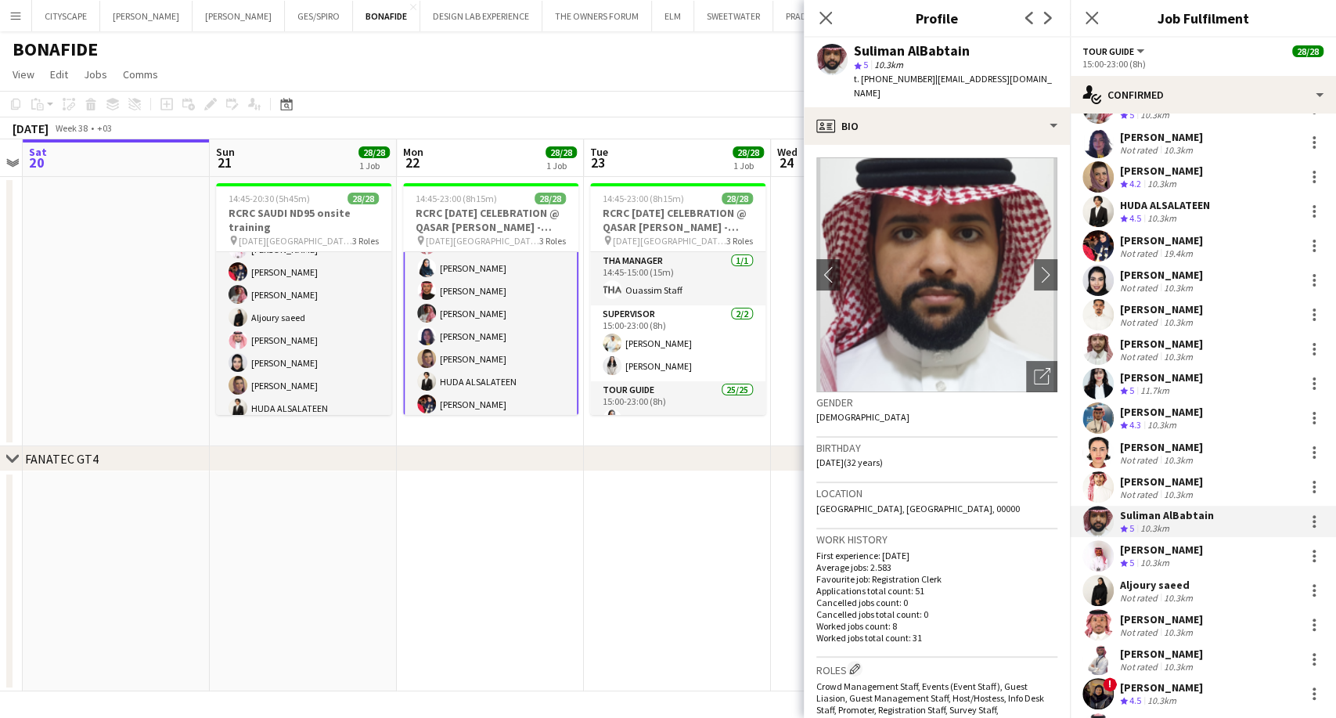
click at [1156, 554] on div "[PERSON_NAME]" at bounding box center [1161, 549] width 83 height 14
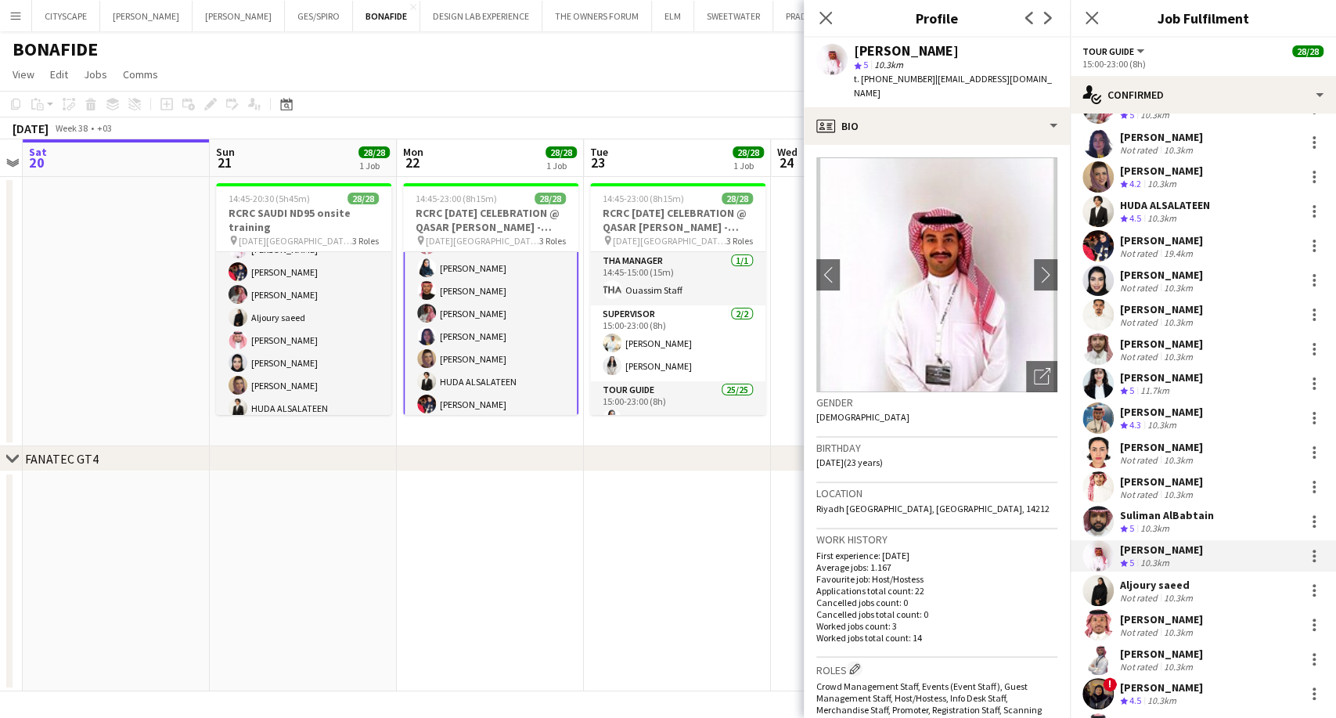
click at [1158, 486] on div "[PERSON_NAME]" at bounding box center [1161, 481] width 83 height 14
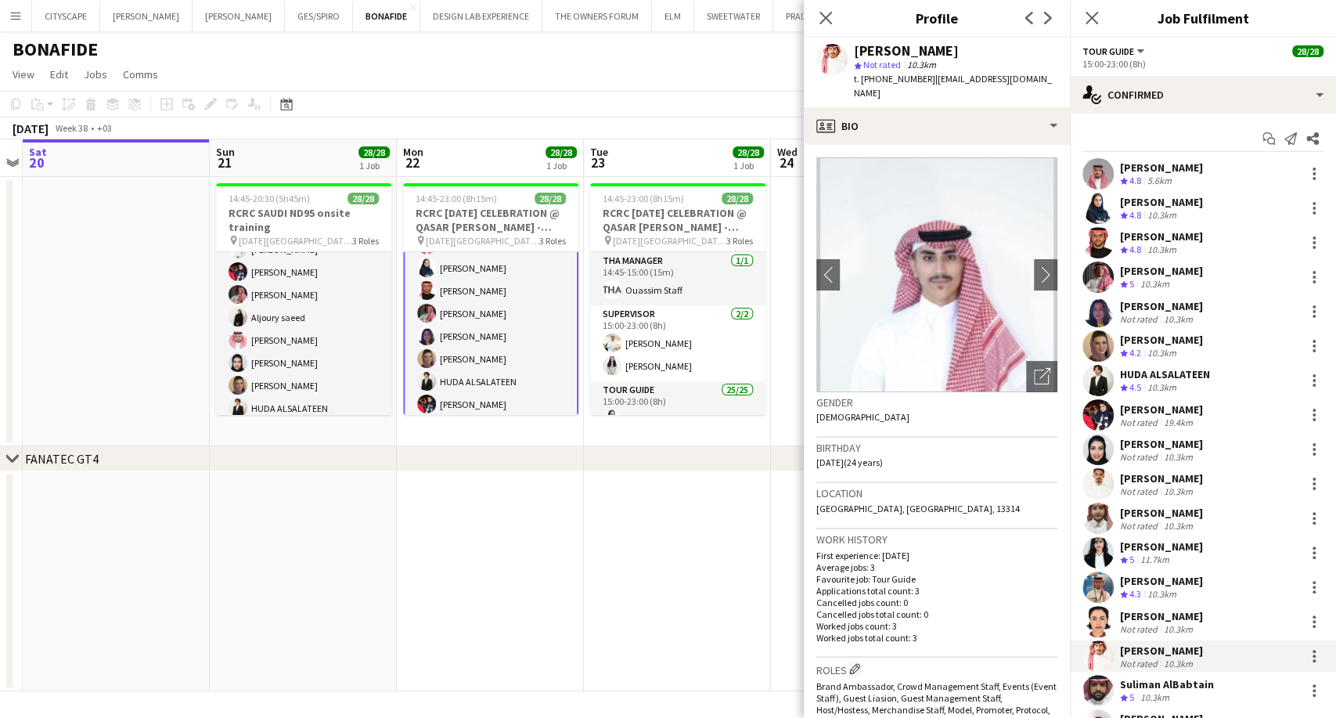
scroll to position [343, 0]
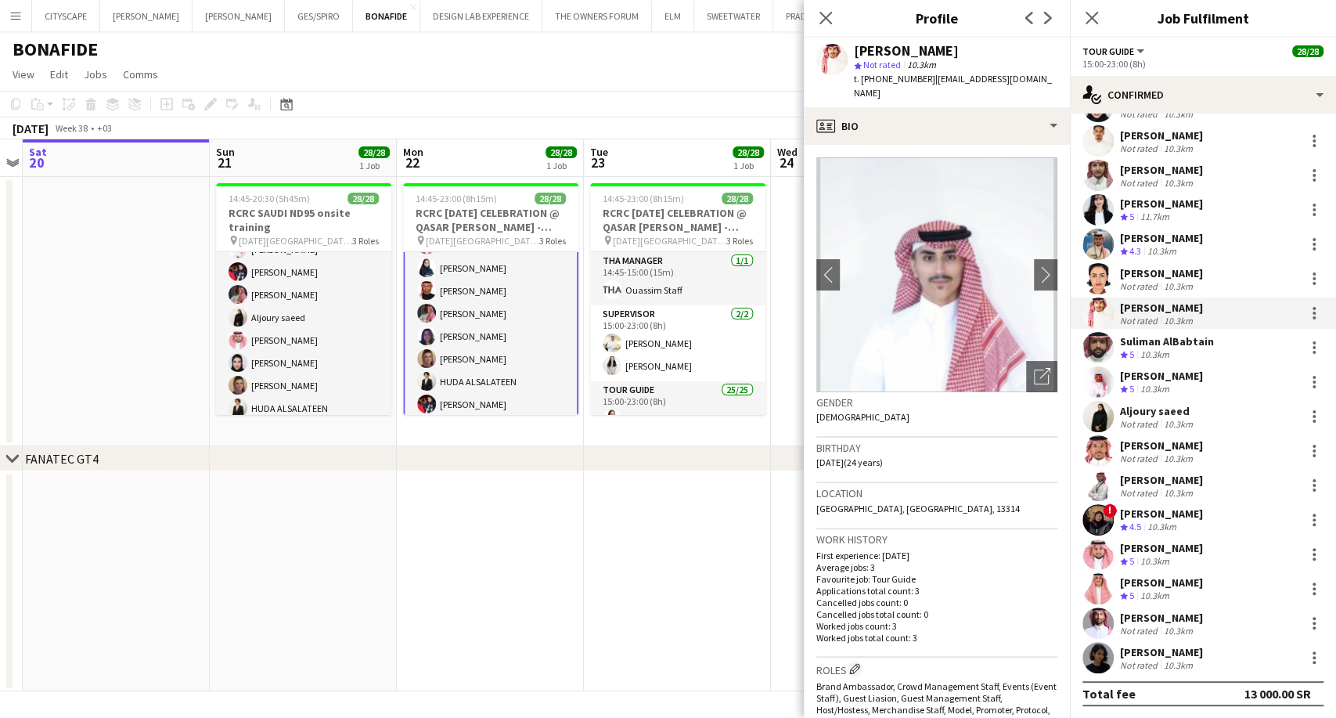
click at [1164, 653] on div "[PERSON_NAME]" at bounding box center [1161, 652] width 83 height 14
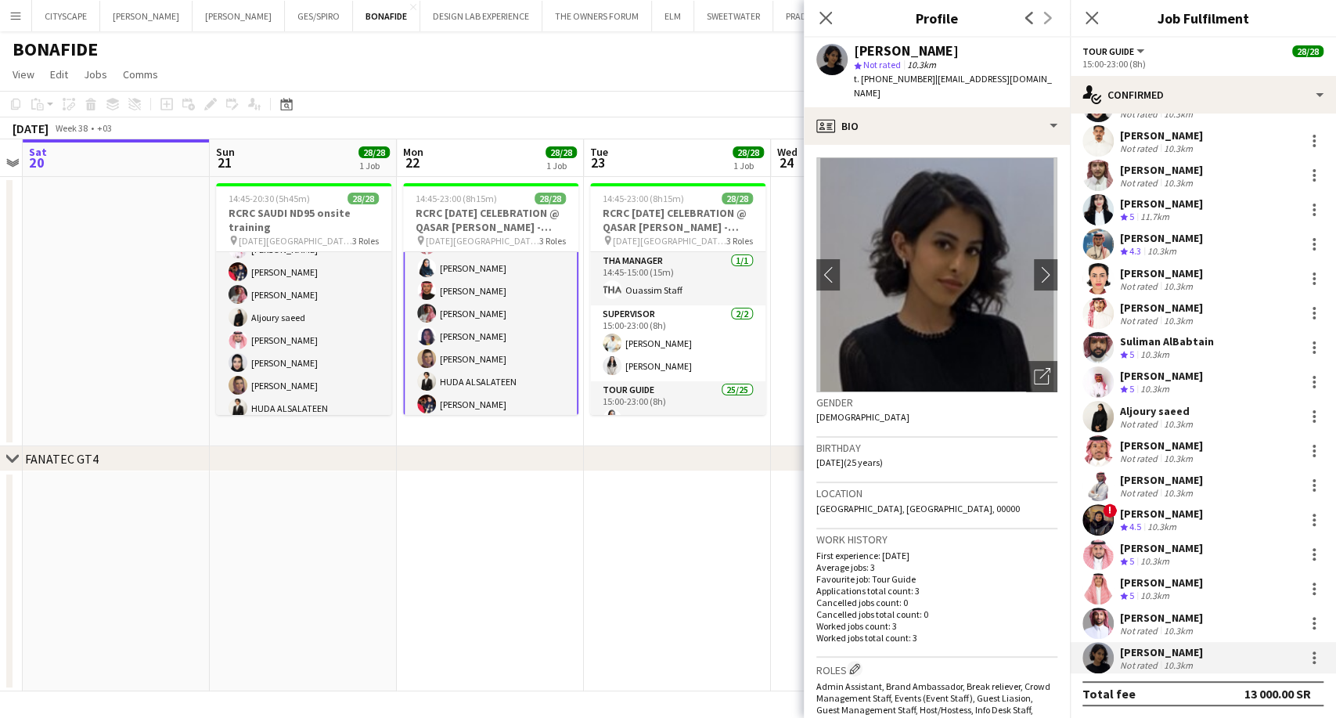
click at [1164, 621] on div "[PERSON_NAME] Not rated 10.3km" at bounding box center [1161, 623] width 83 height 26
